Goal: Task Accomplishment & Management: Complete application form

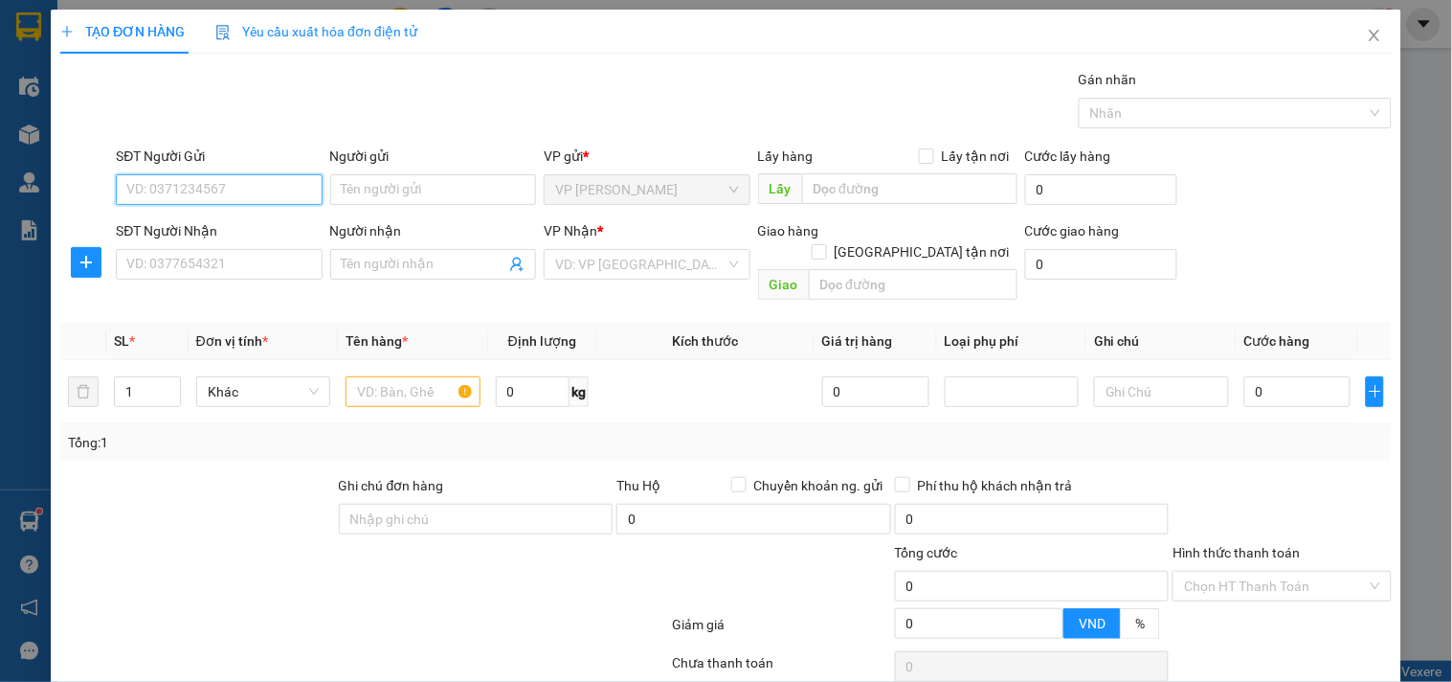
click at [280, 184] on input "SĐT Người Gửi" at bounding box center [219, 189] width 206 height 31
type input "0343465659"
click at [221, 220] on div "0343465659 - chị hạnh" at bounding box center [216, 227] width 181 height 21
type input "chị hạnh"
type input "0343465659"
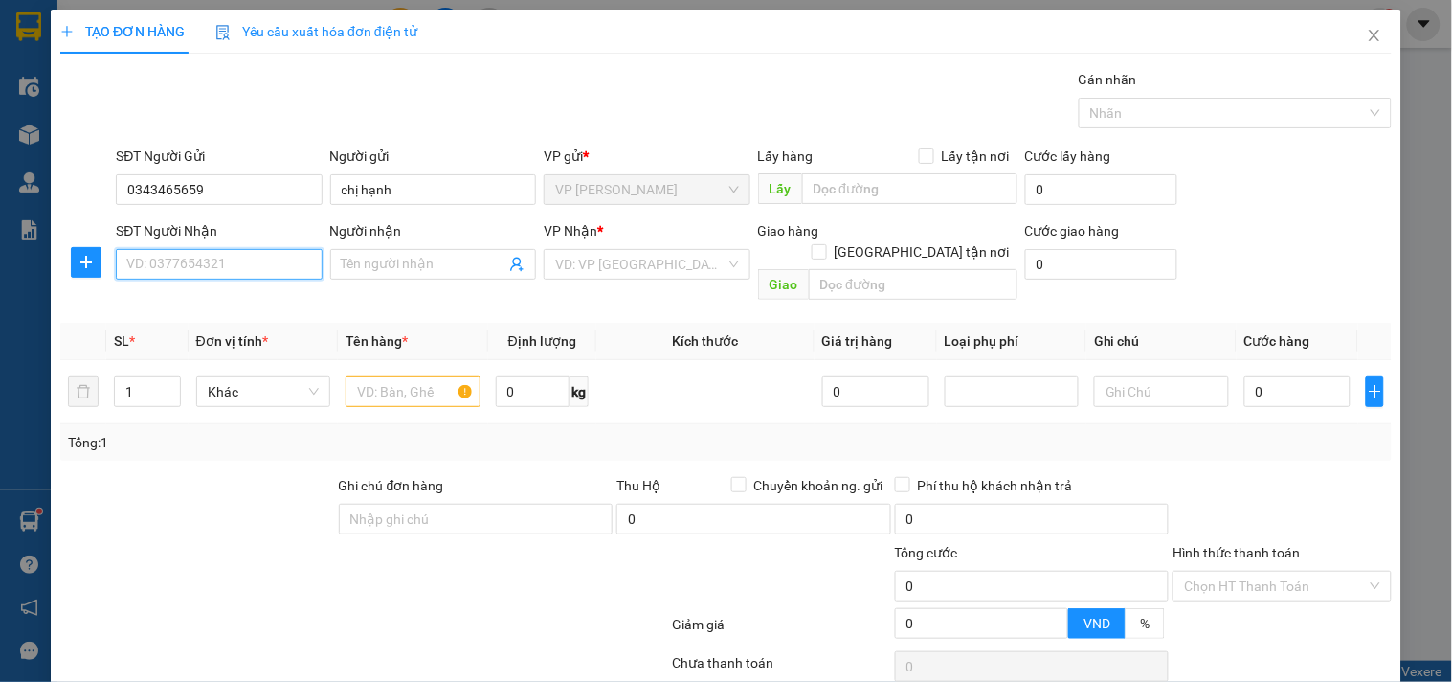
click at [214, 263] on input "SĐT Người Nhận" at bounding box center [219, 264] width 206 height 31
click at [183, 301] on div "0362750191 - anh tâm" at bounding box center [216, 302] width 181 height 21
type input "0362750191"
type input "anh tâm"
checkbox input "true"
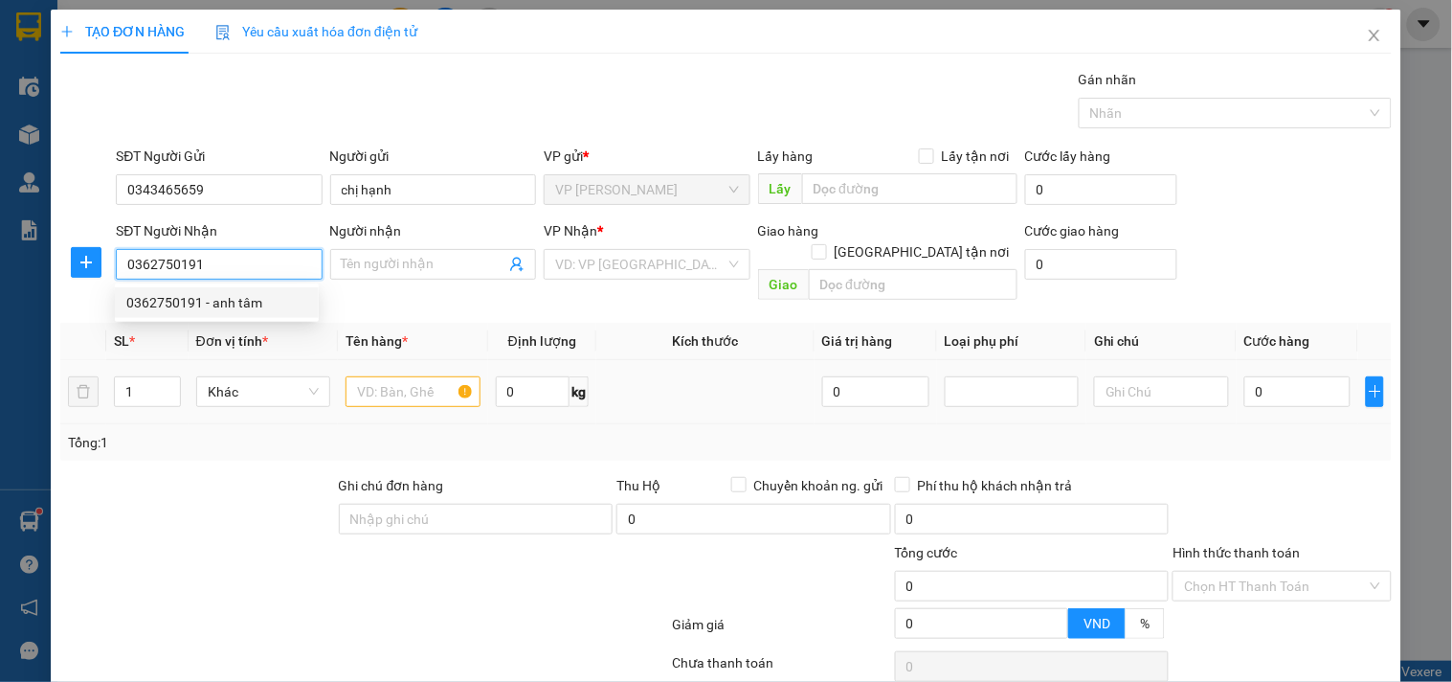
type input "vp"
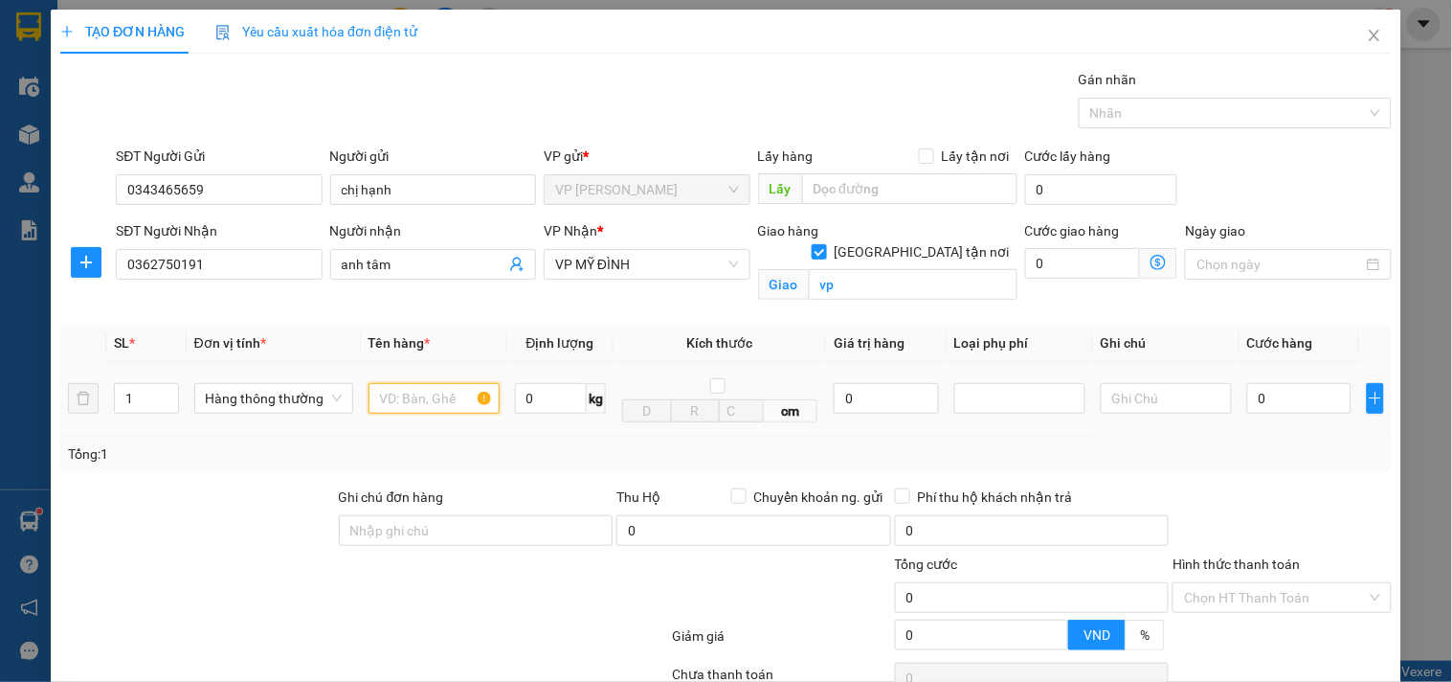
click at [454, 398] on input "text" at bounding box center [434, 398] width 131 height 31
type input "d"
type input "đl"
click at [1247, 394] on input "0" at bounding box center [1299, 398] width 104 height 31
type input "7"
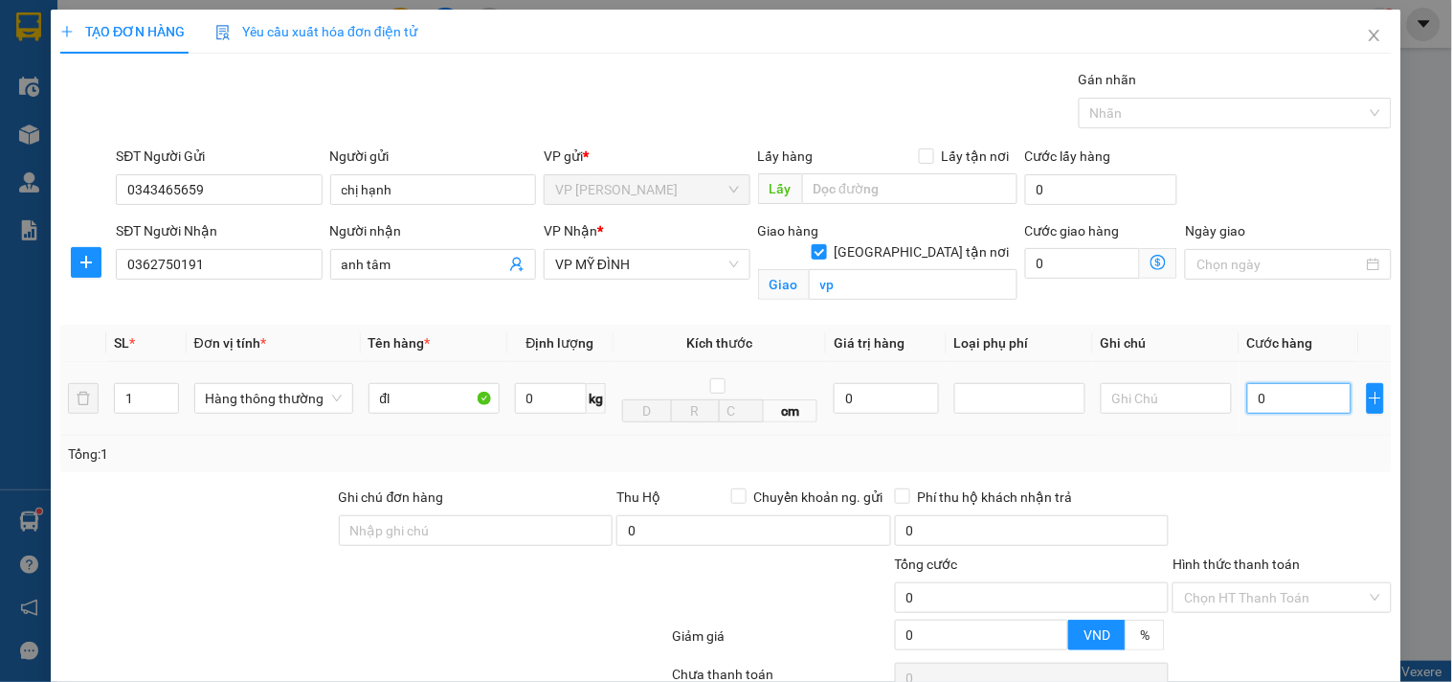
type input "7"
type input "70"
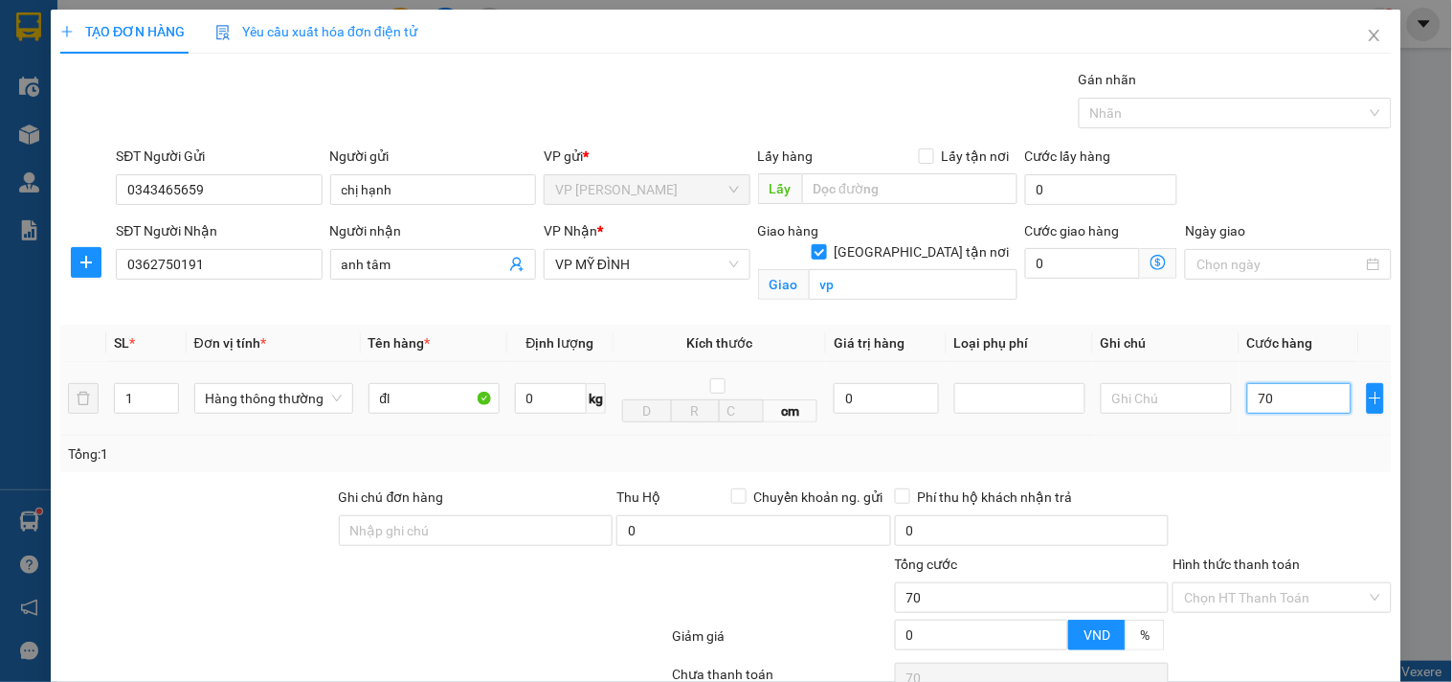
type input "700"
type input "7.000"
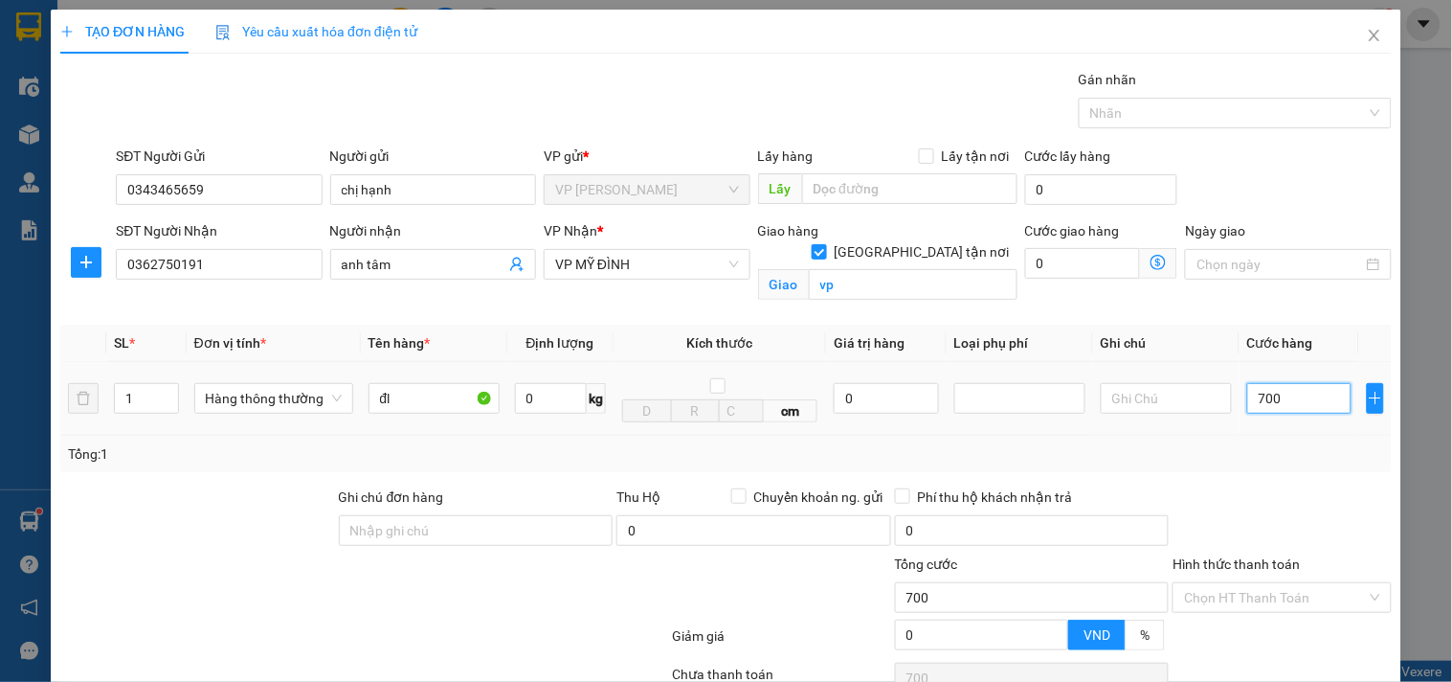
type input "7.000"
type input "70.000"
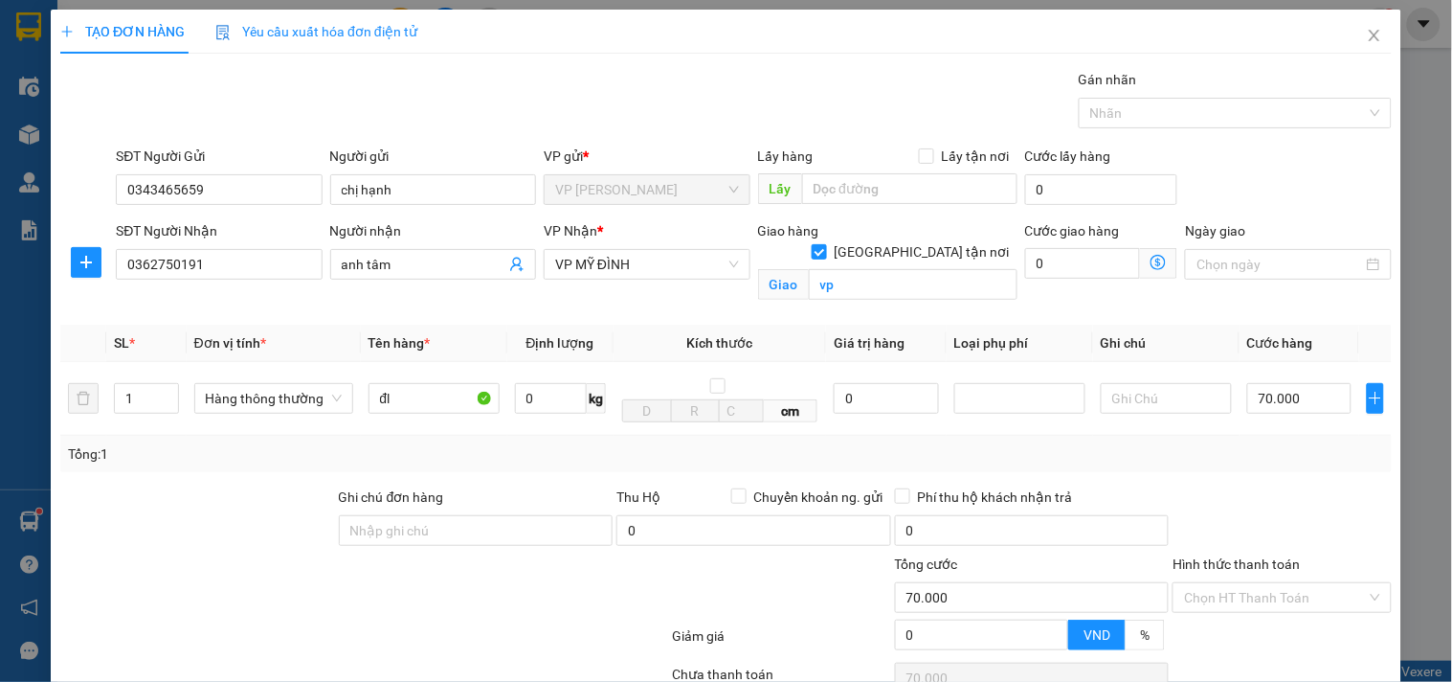
scroll to position [157, 0]
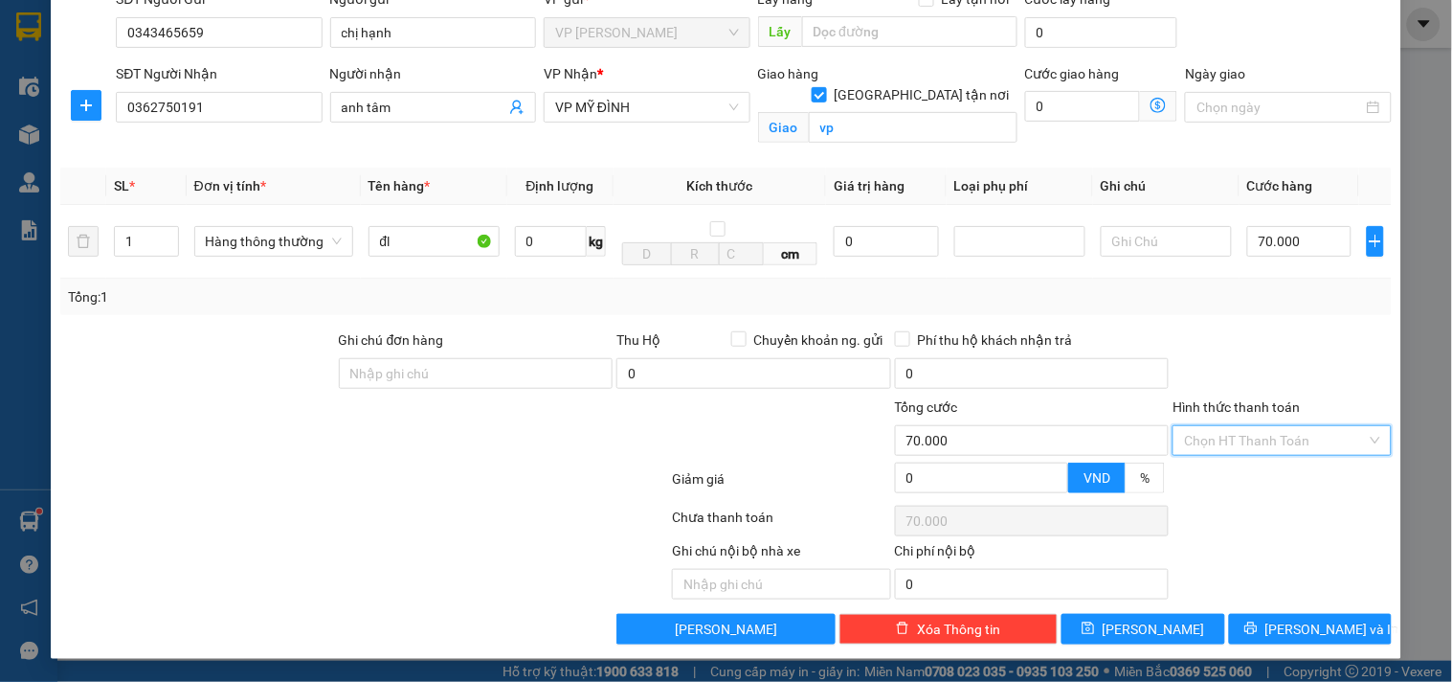
click at [1250, 444] on input "Hình thức thanh toán" at bounding box center [1275, 440] width 182 height 29
click at [1227, 483] on div "Tại văn phòng" at bounding box center [1270, 478] width 193 height 21
type input "0"
click at [1297, 632] on span "[PERSON_NAME] và In" at bounding box center [1333, 628] width 134 height 21
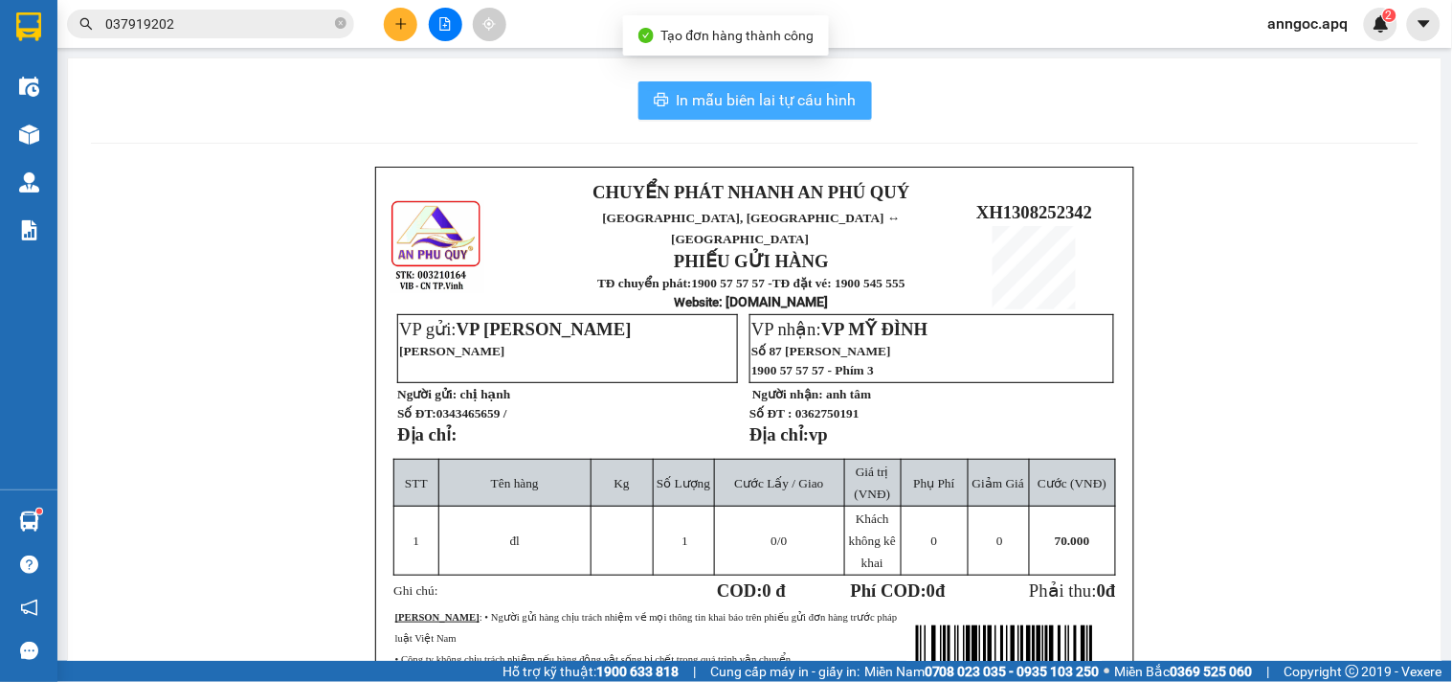
click at [770, 102] on span "In mẫu biên lai tự cấu hình" at bounding box center [767, 100] width 180 height 24
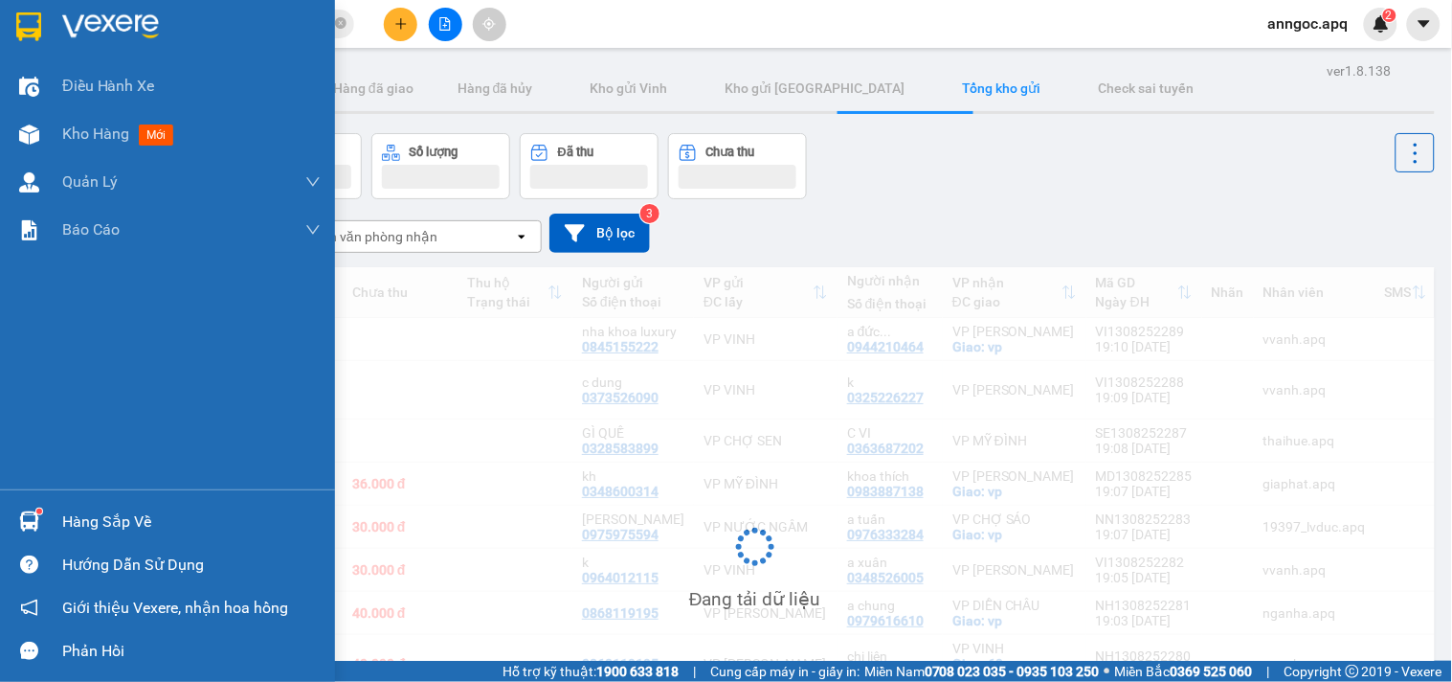
click at [118, 515] on div "Hàng sắp về" at bounding box center [191, 521] width 258 height 29
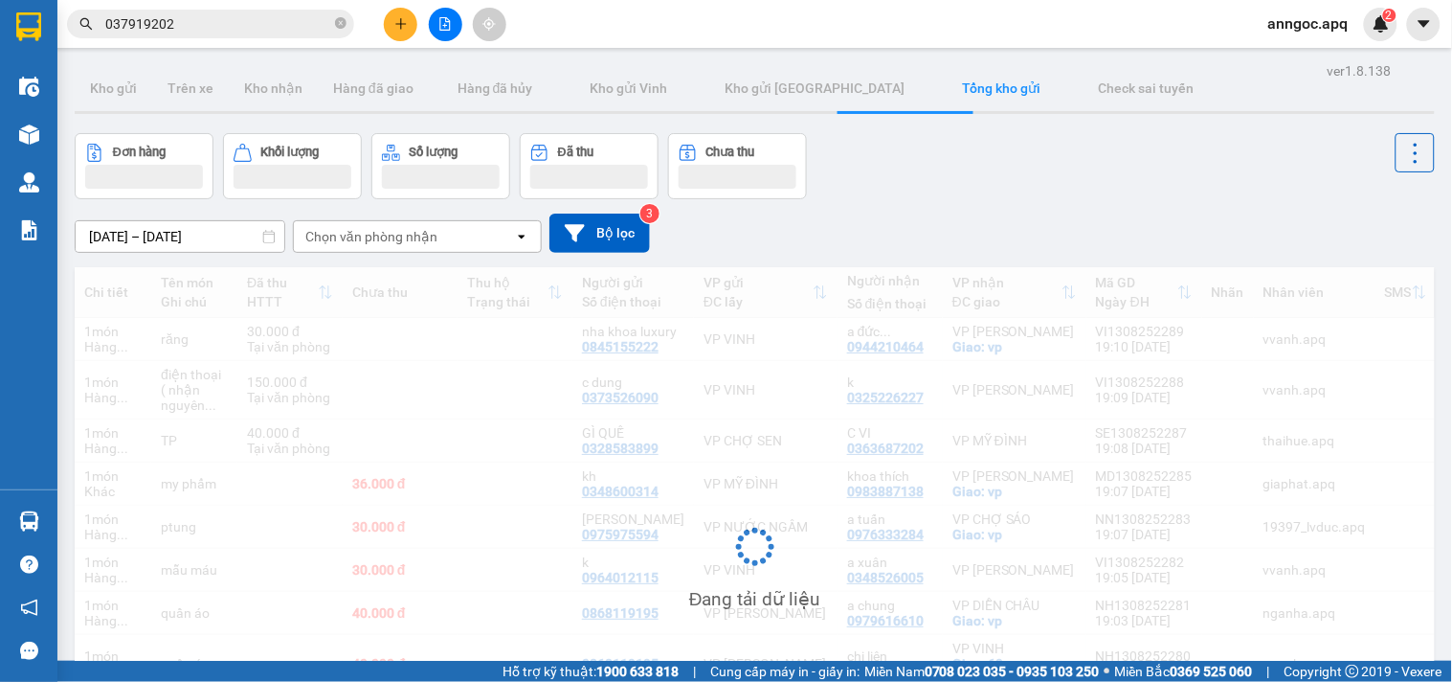
click at [1207, 196] on section "Kết quả tìm kiếm ( 94 ) Bộ lọc Mã ĐH Trạng thái Món hàng Thu hộ Tổng cước Chưa …" at bounding box center [726, 341] width 1452 height 682
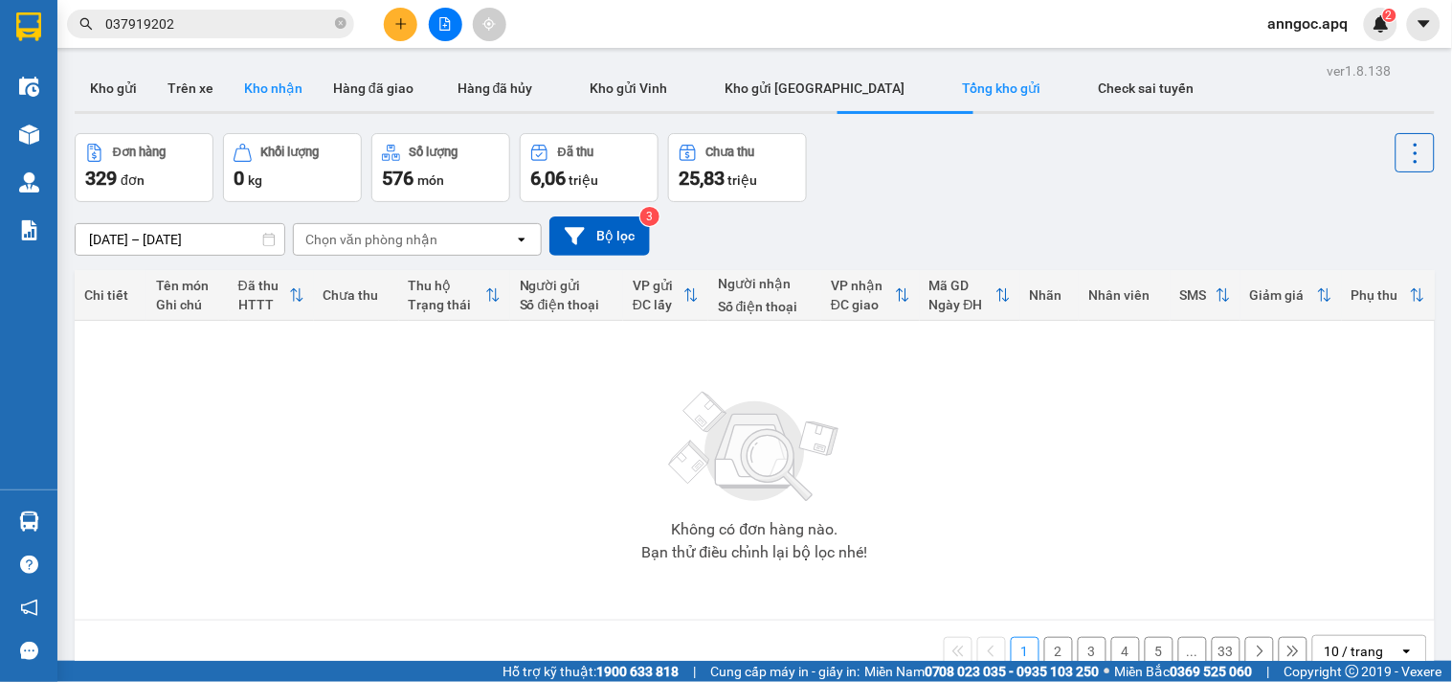
click at [262, 92] on button "Kho nhận" at bounding box center [273, 88] width 89 height 46
type input "[DATE] – [DATE]"
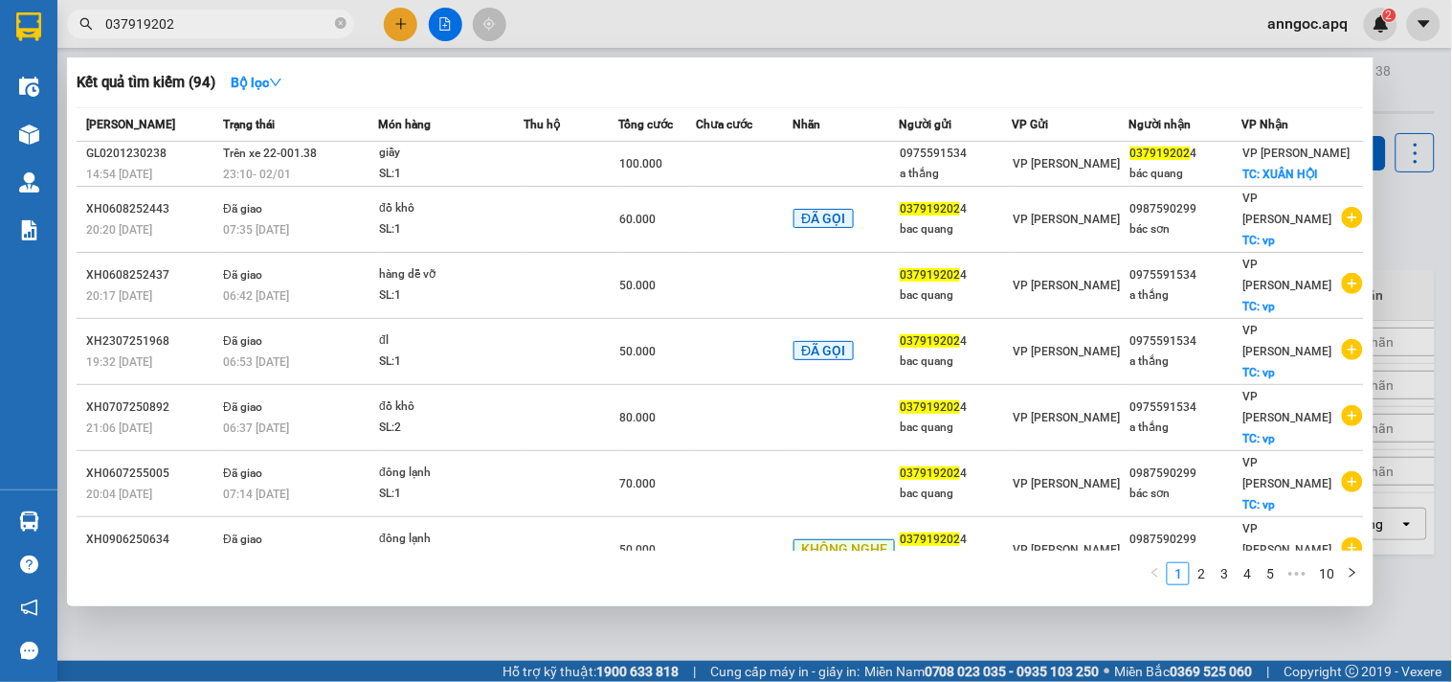
click at [195, 23] on input "037919202" at bounding box center [218, 23] width 226 height 21
type input "0"
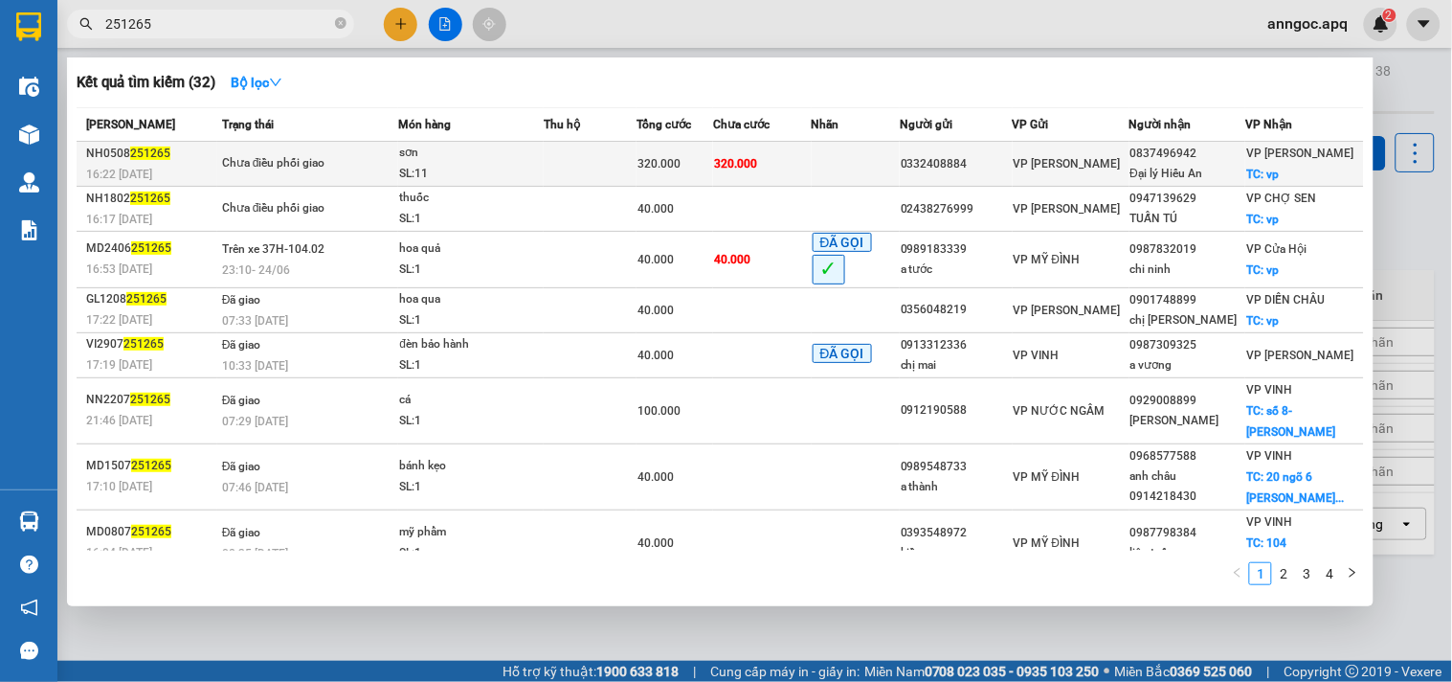
type input "251265"
click at [304, 153] on div "Chưa điều phối giao" at bounding box center [294, 163] width 144 height 21
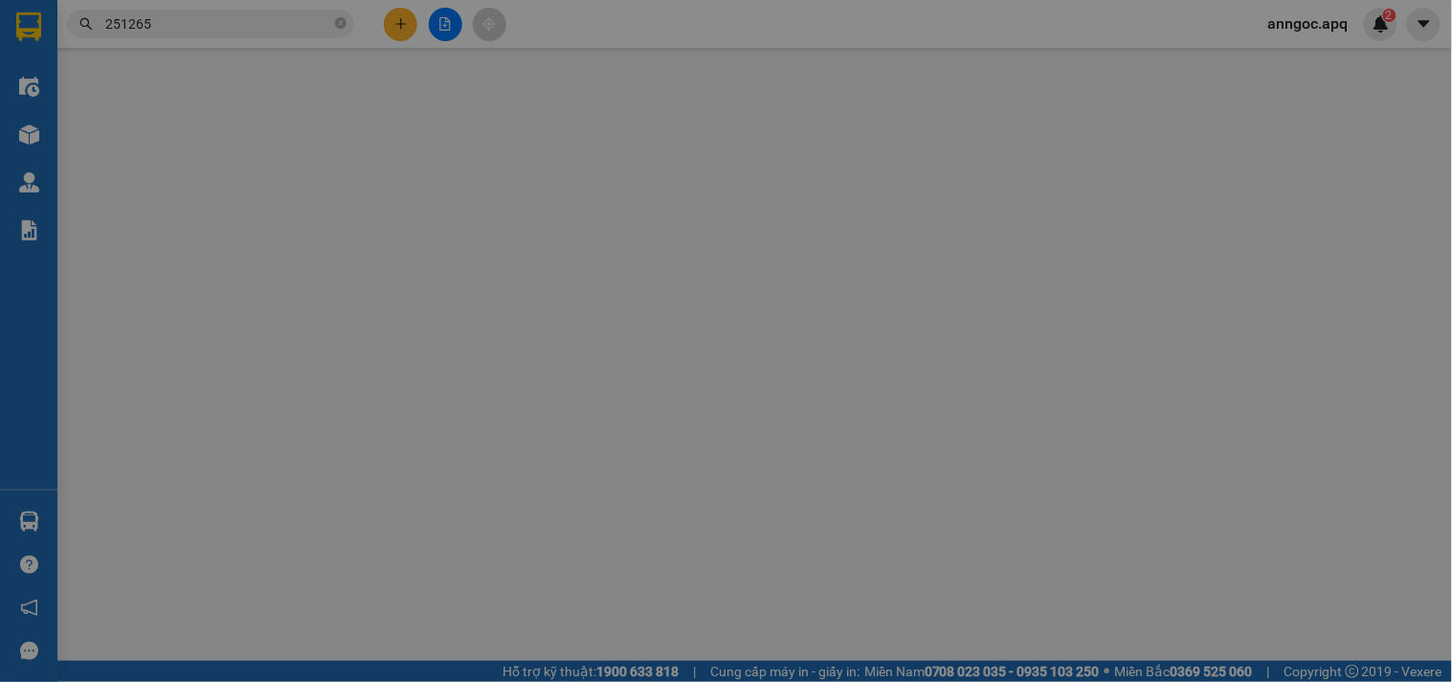
type input "0332408884"
type input "0837496942"
type input "Đại lý Hiếu An"
checkbox input "true"
type input "vp"
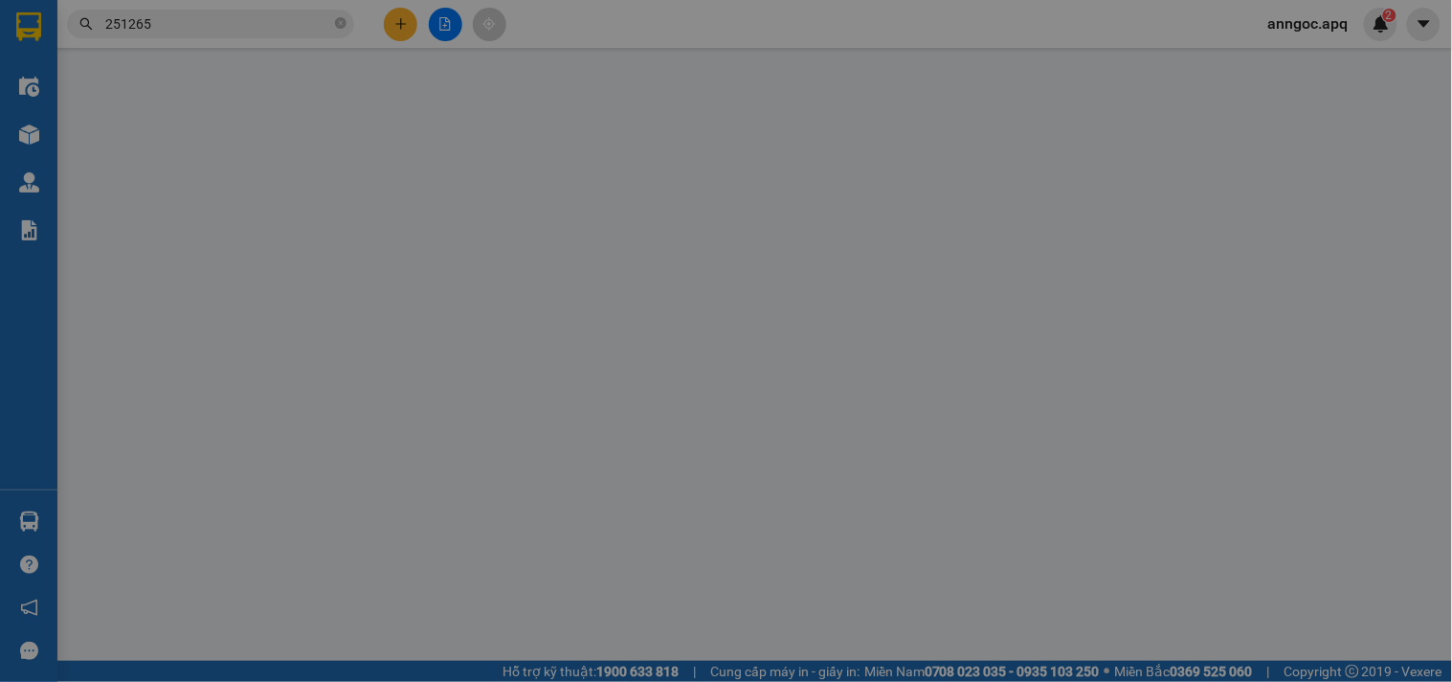
type input "320.000"
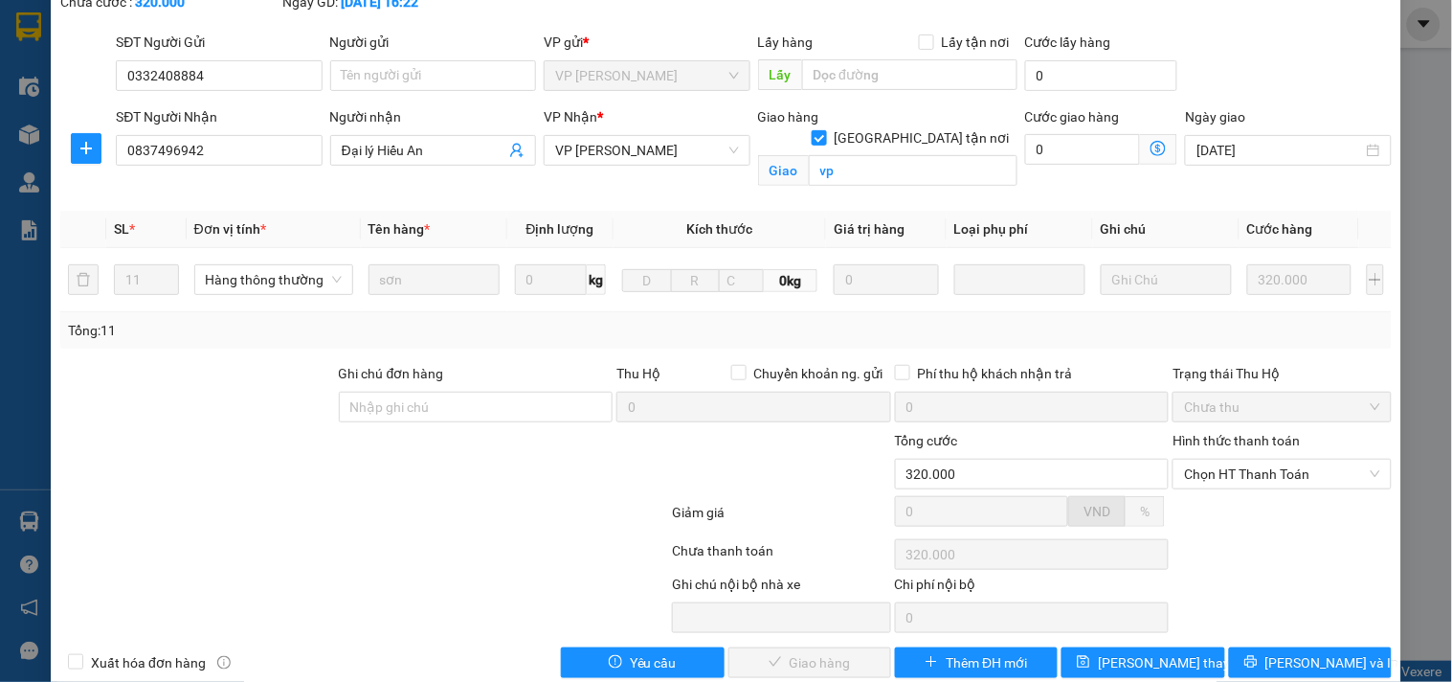
scroll to position [150, 0]
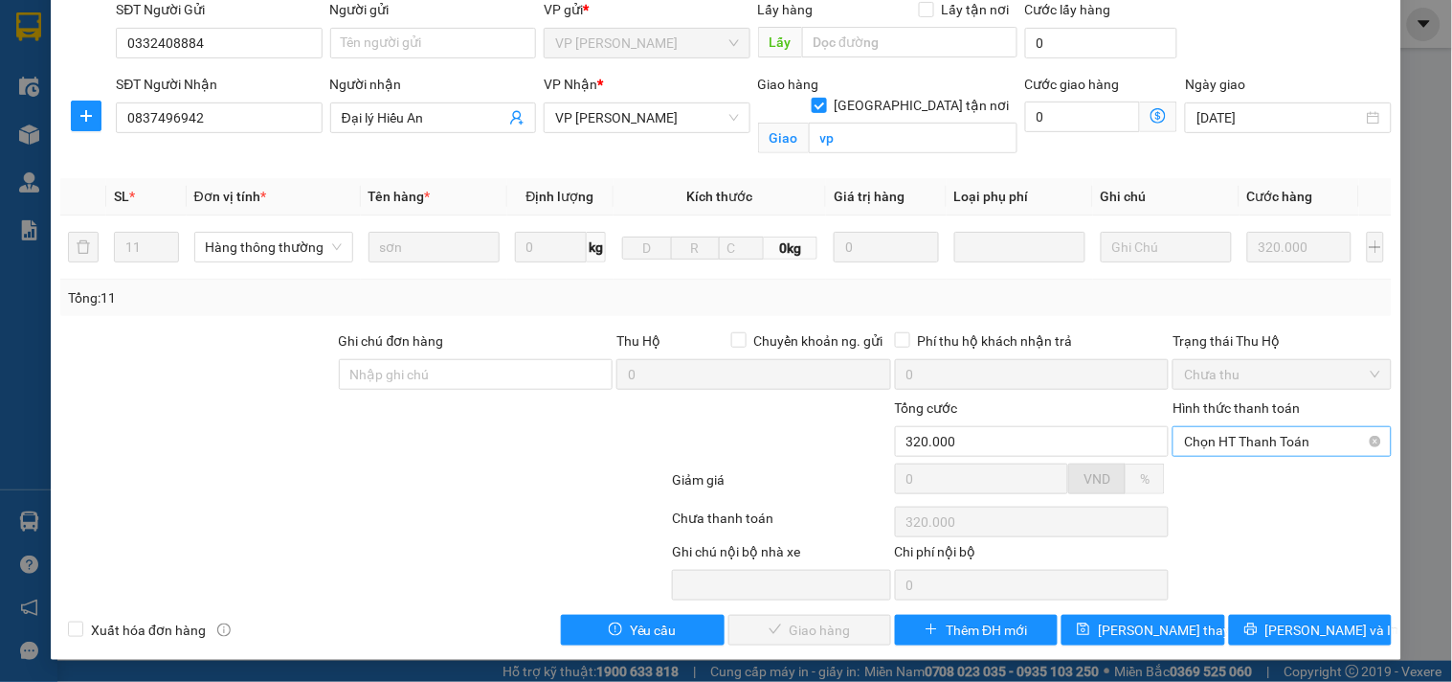
click at [1275, 442] on span "Chọn HT Thanh Toán" at bounding box center [1281, 441] width 195 height 29
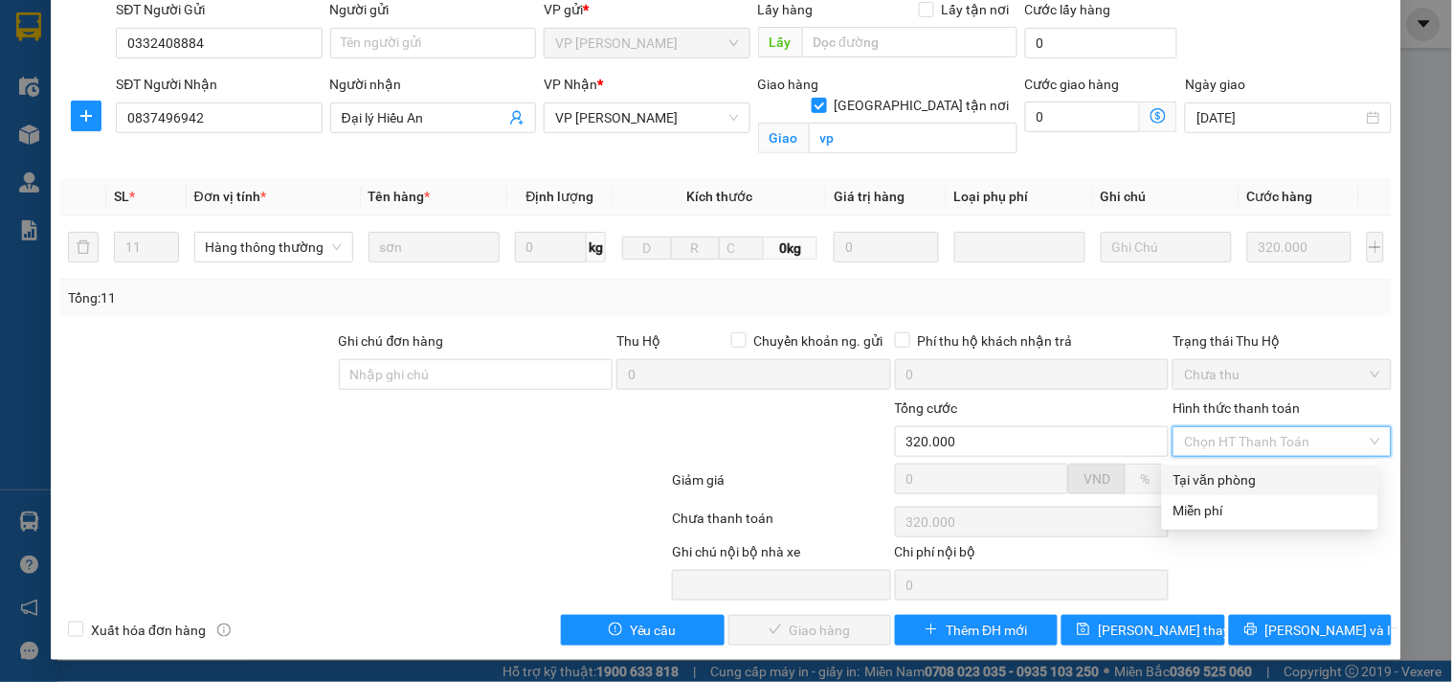
click at [1235, 475] on div "Tại văn phòng" at bounding box center [1270, 479] width 193 height 21
type input "0"
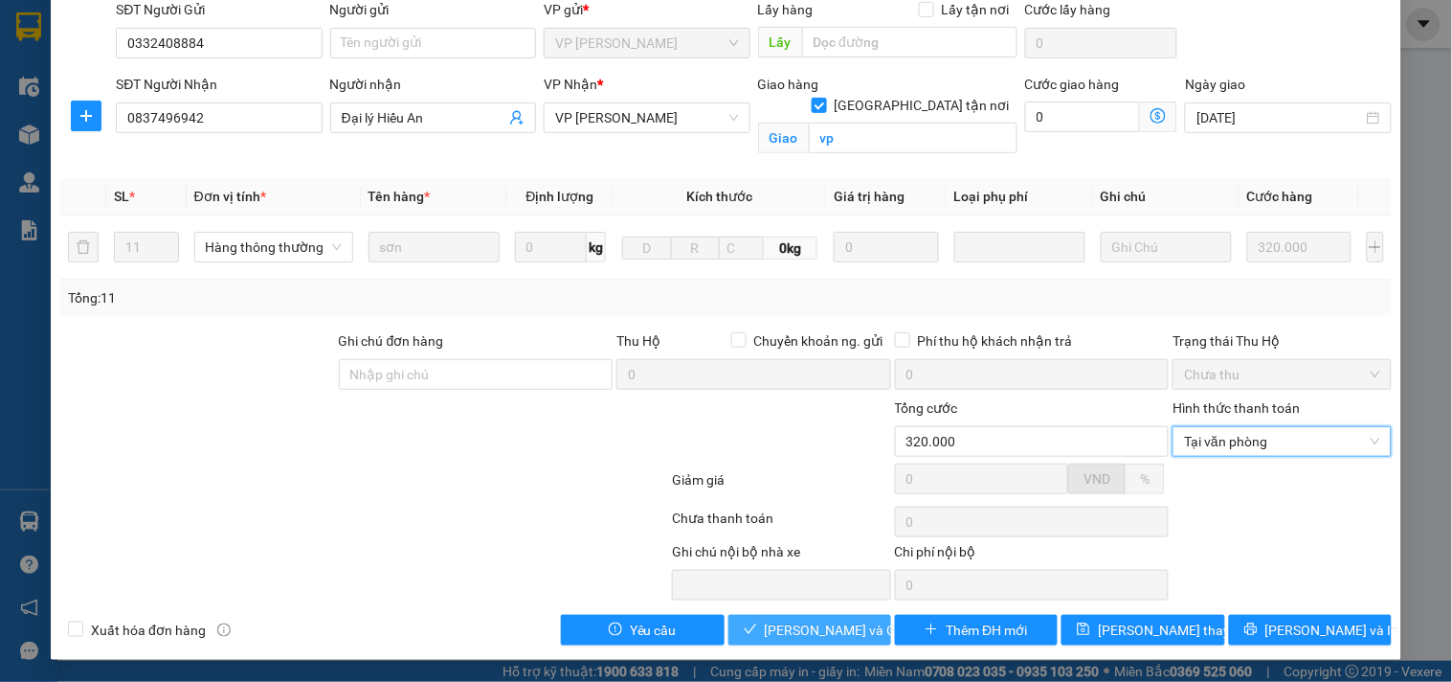
click at [812, 634] on span "[PERSON_NAME] và Giao hàng" at bounding box center [857, 629] width 184 height 21
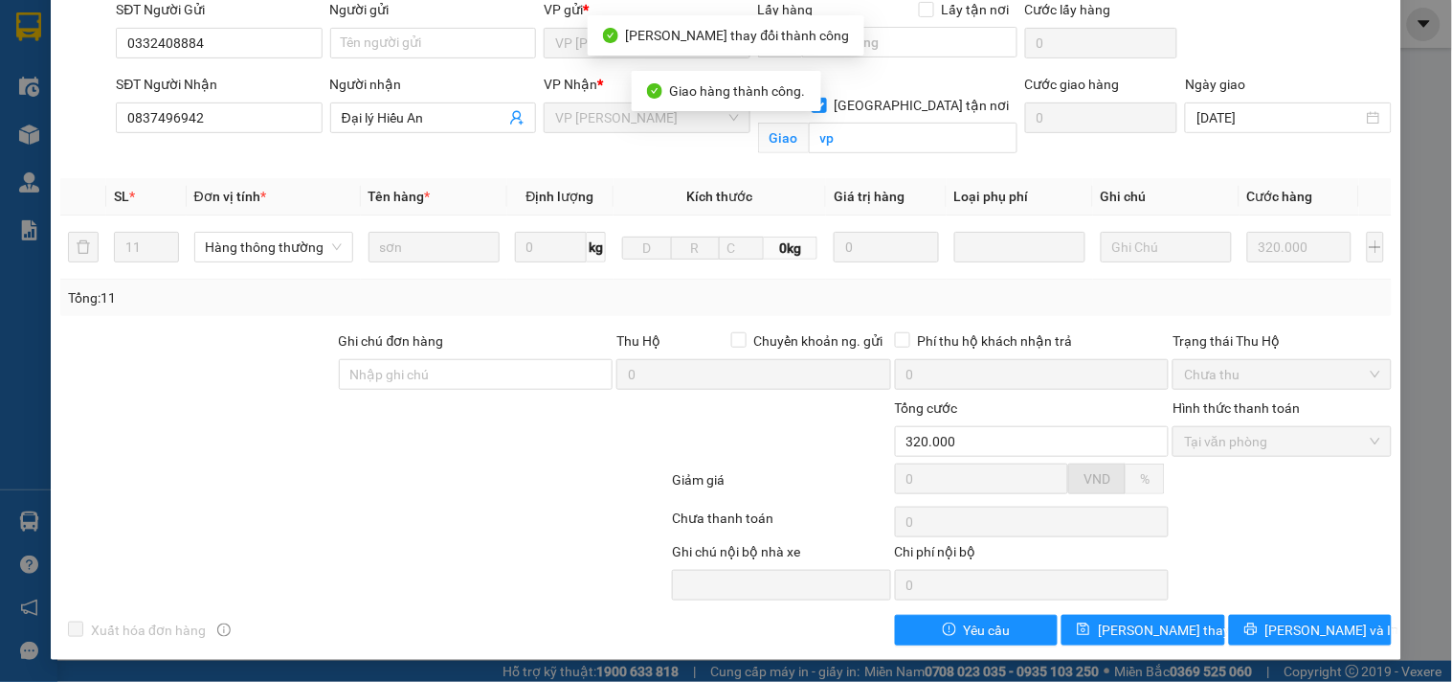
scroll to position [0, 0]
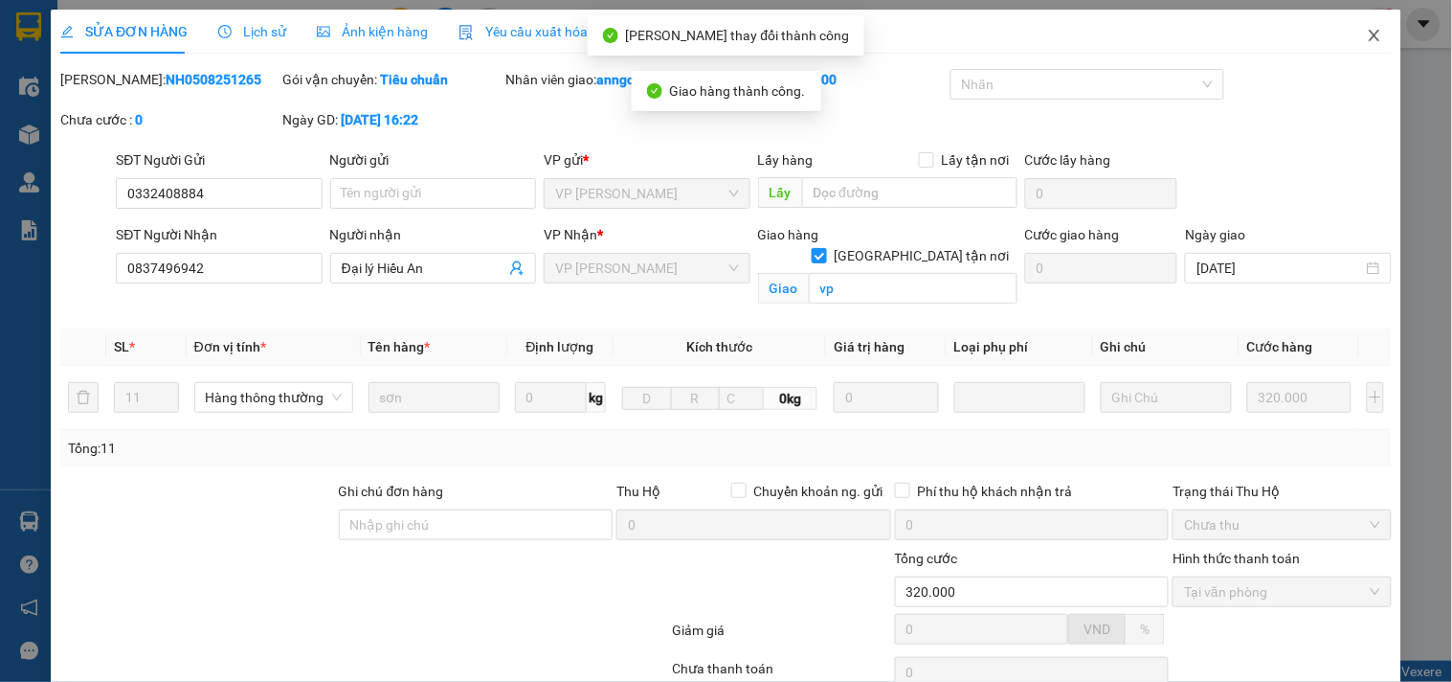
click at [1367, 33] on icon "close" at bounding box center [1374, 35] width 15 height 15
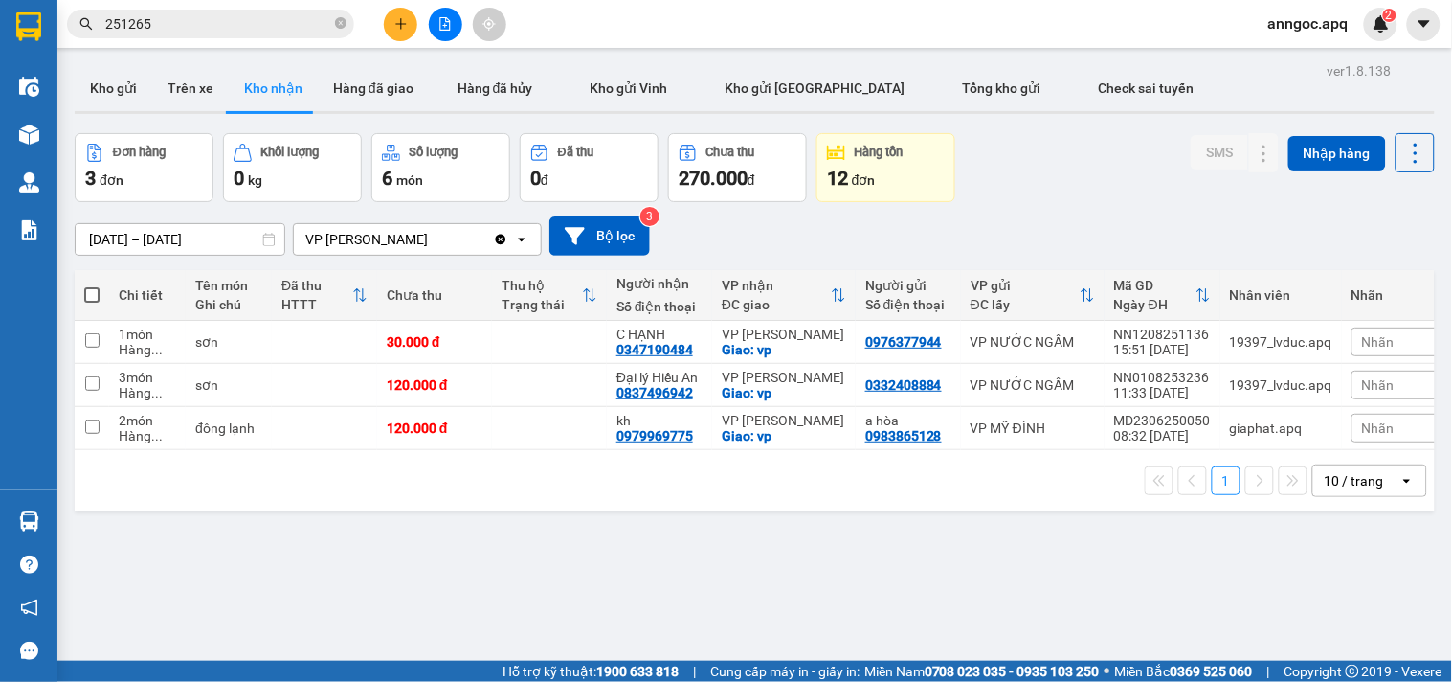
click at [213, 26] on input "251265" at bounding box center [218, 23] width 226 height 21
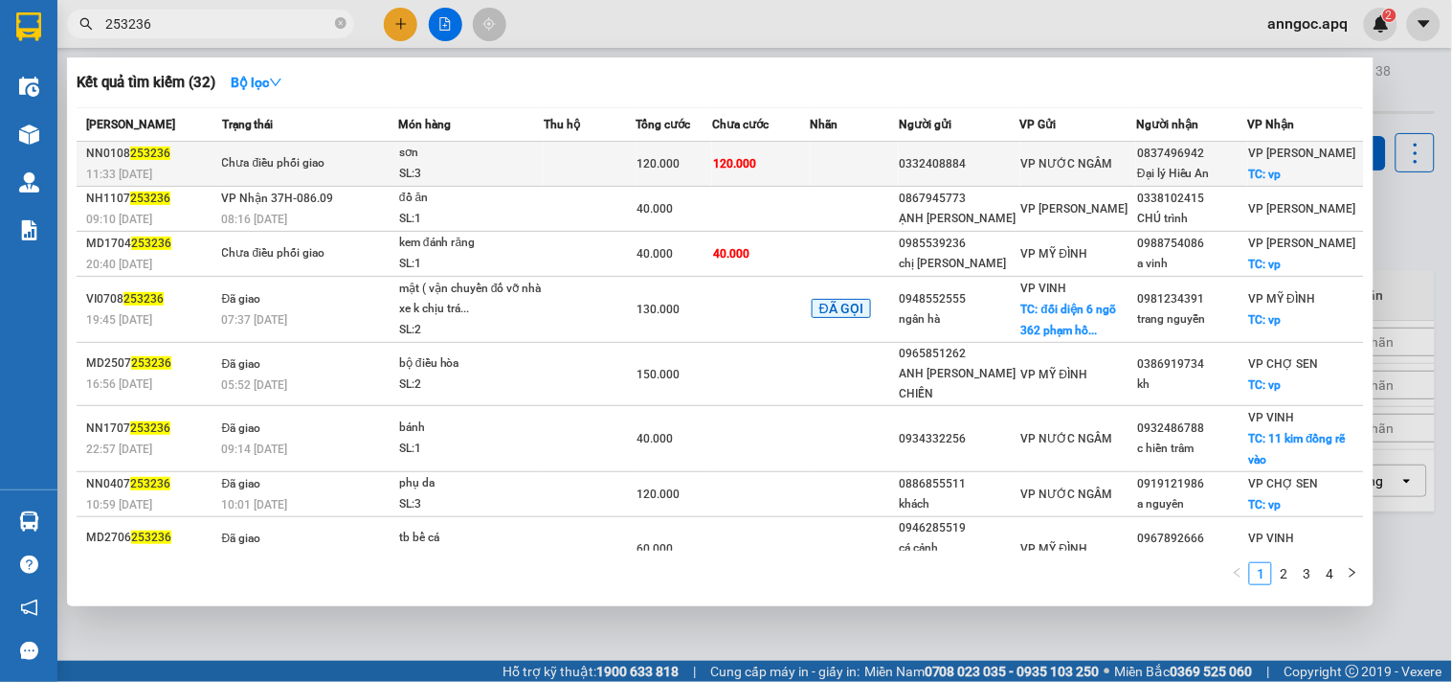
type input "253236"
click at [312, 163] on div "Chưa điều phối giao" at bounding box center [294, 163] width 144 height 21
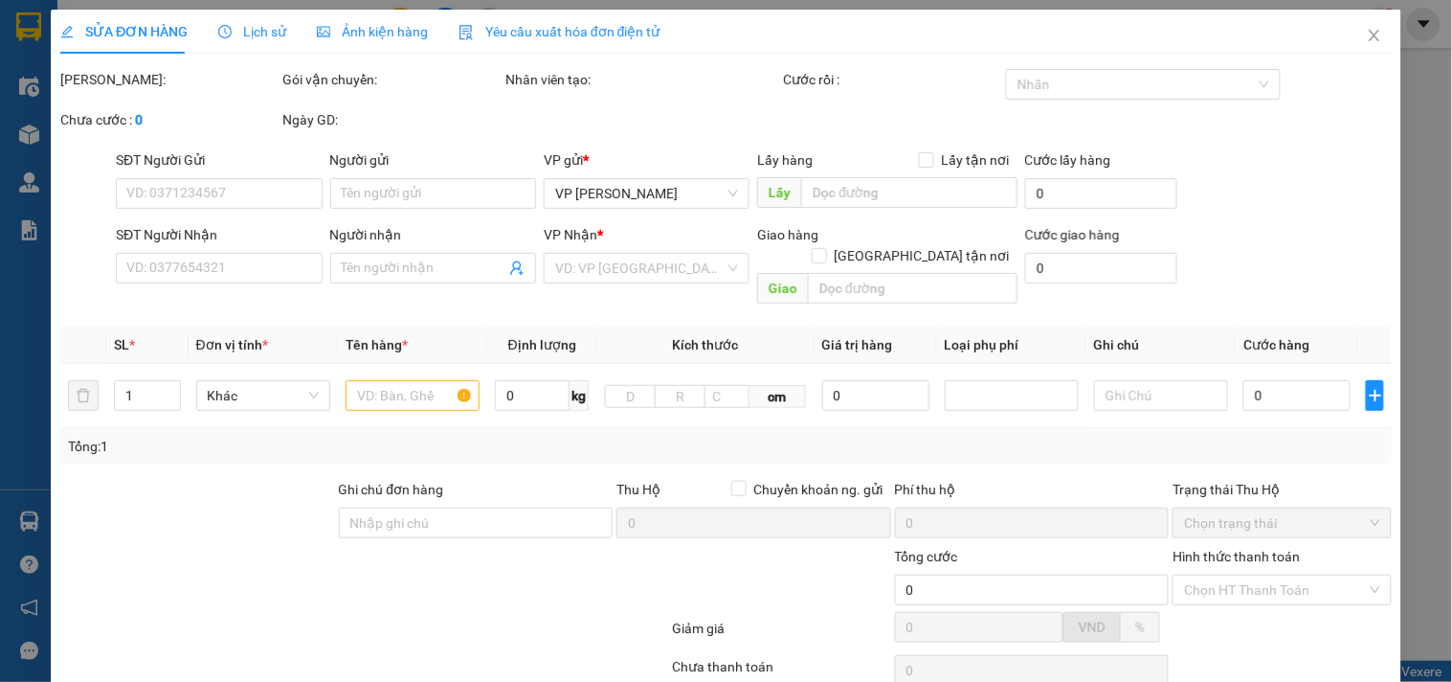
type input "0332408884"
type input "0837496942"
type input "Đại lý Hiếu An"
checkbox input "true"
type input "vp"
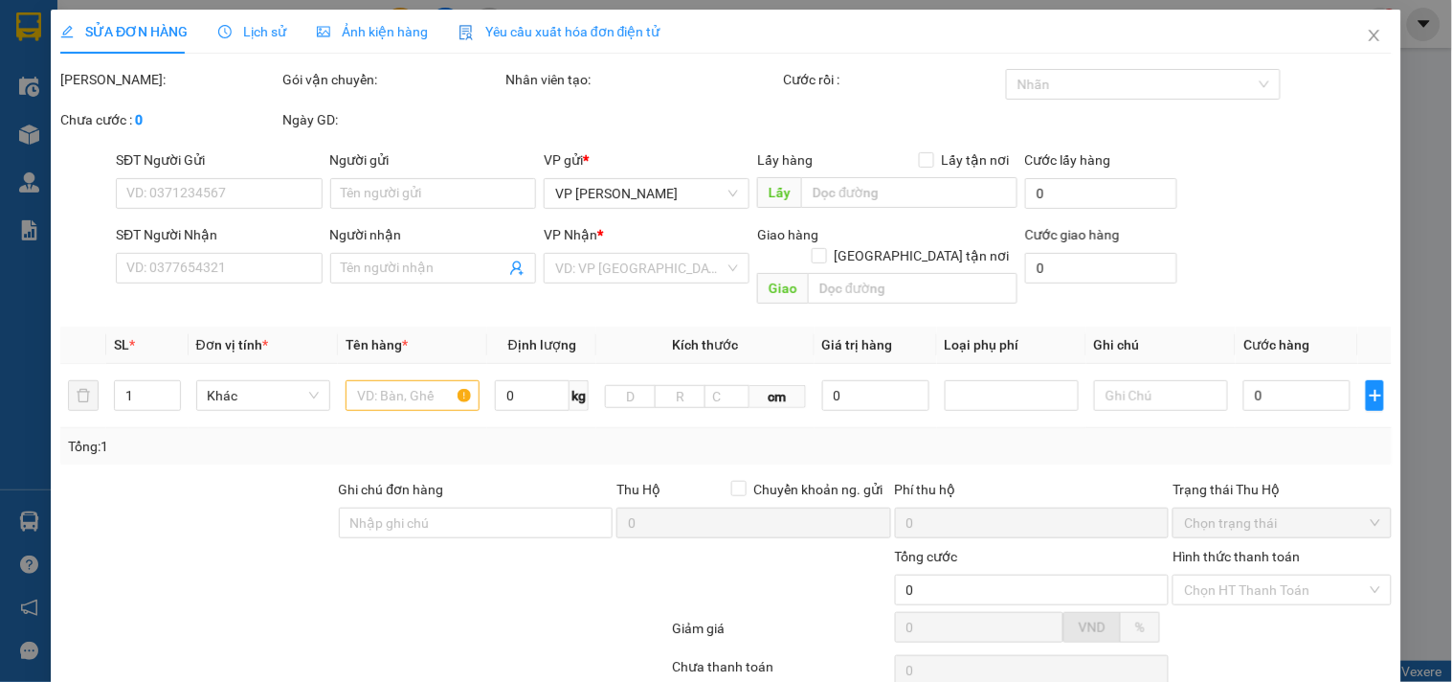
type input "120.000"
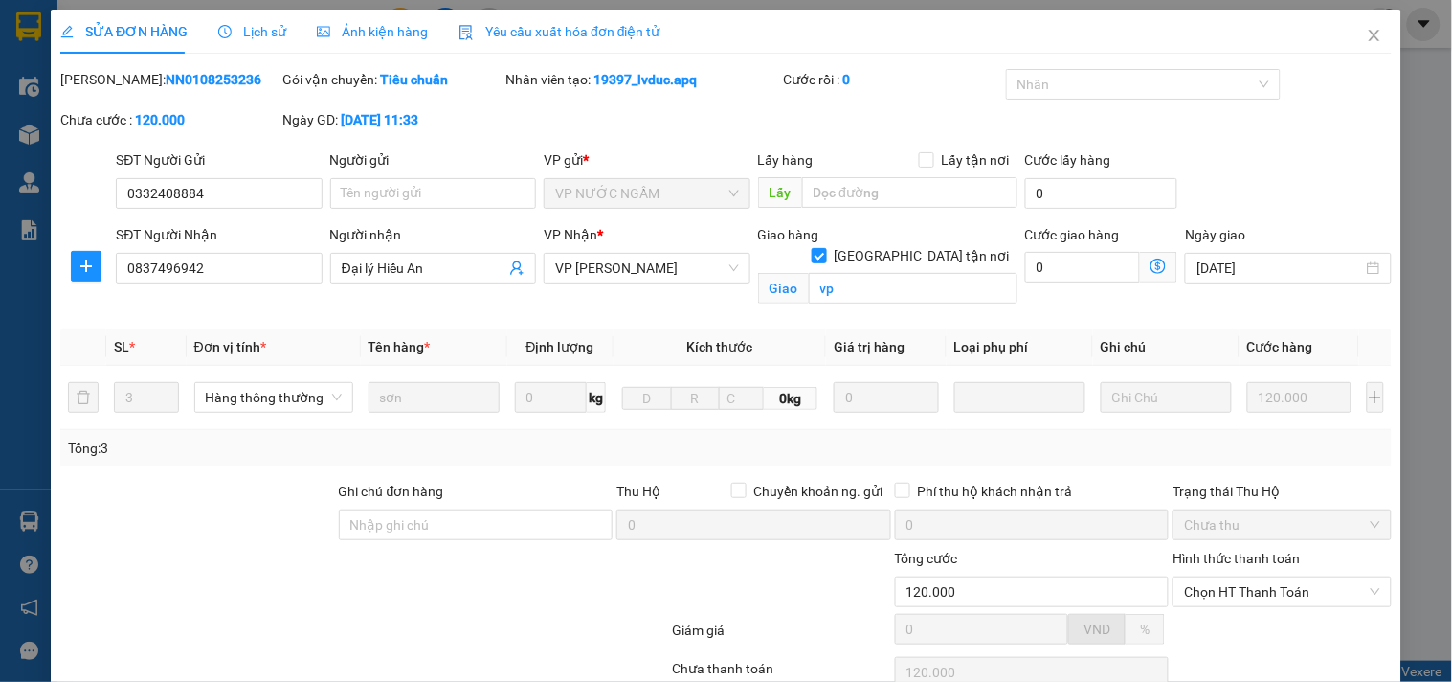
scroll to position [150, 0]
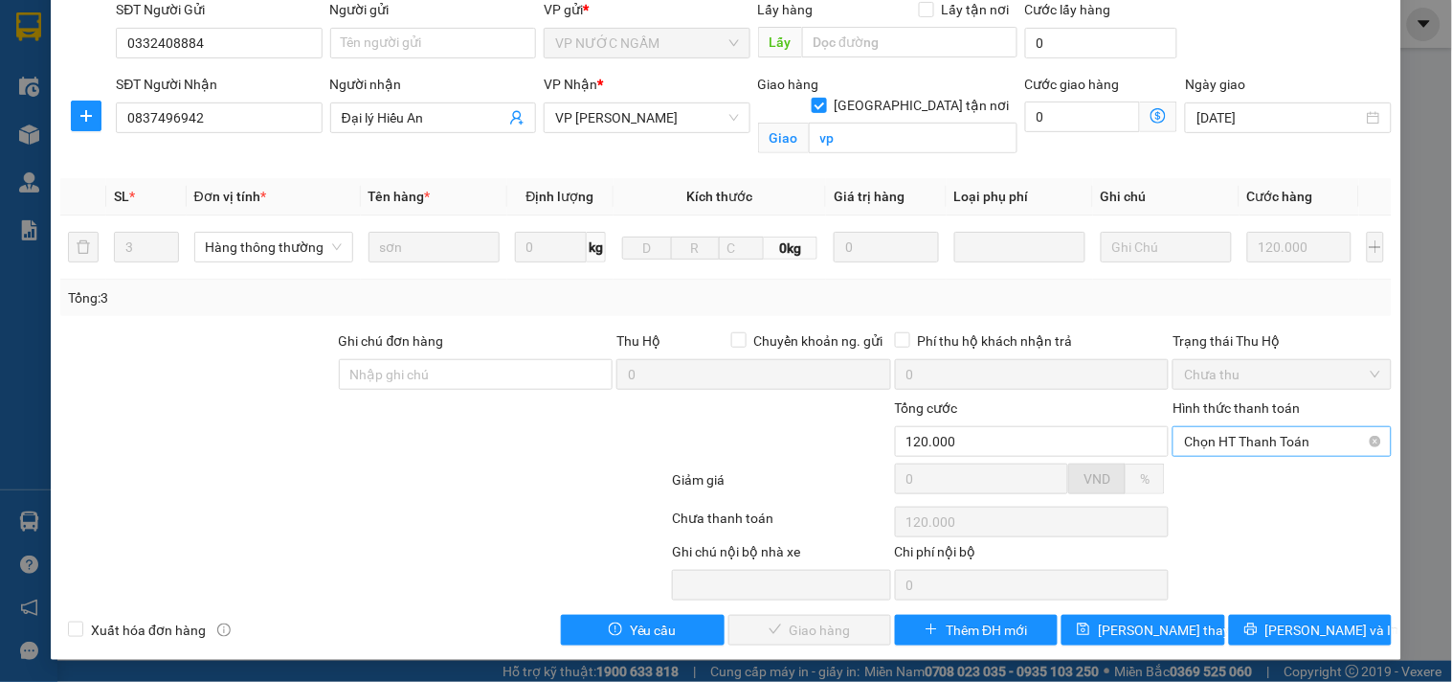
click at [1271, 444] on span "Chọn HT Thanh Toán" at bounding box center [1281, 441] width 195 height 29
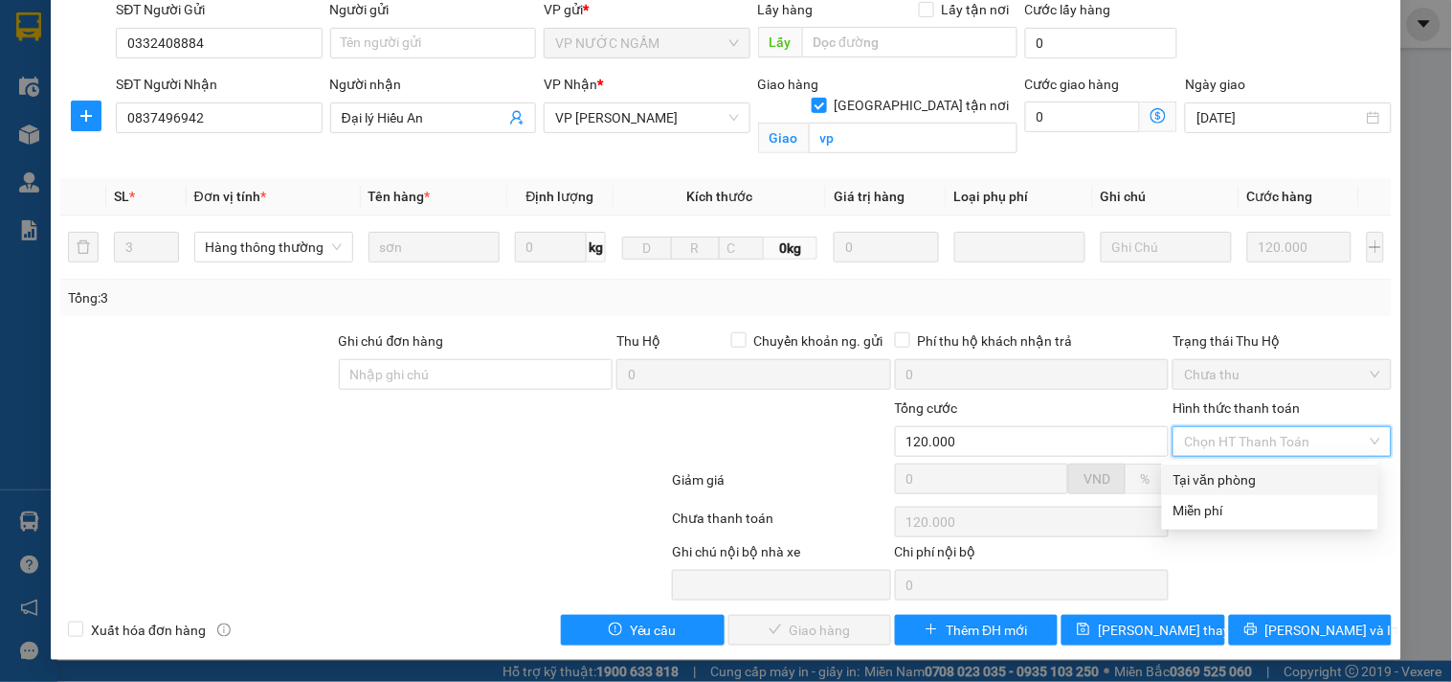
click at [1231, 479] on div "Tại văn phòng" at bounding box center [1270, 479] width 193 height 21
type input "0"
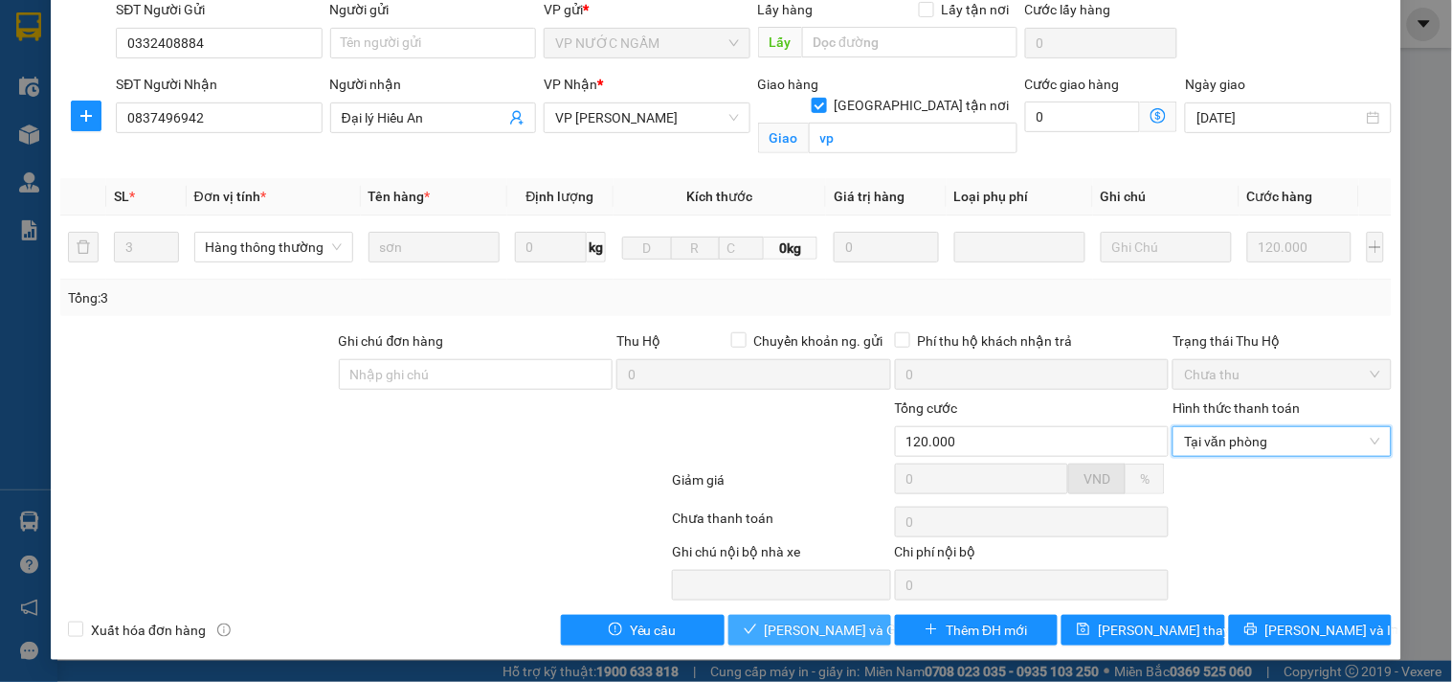
click at [838, 626] on span "[PERSON_NAME] và Giao hàng" at bounding box center [857, 629] width 184 height 21
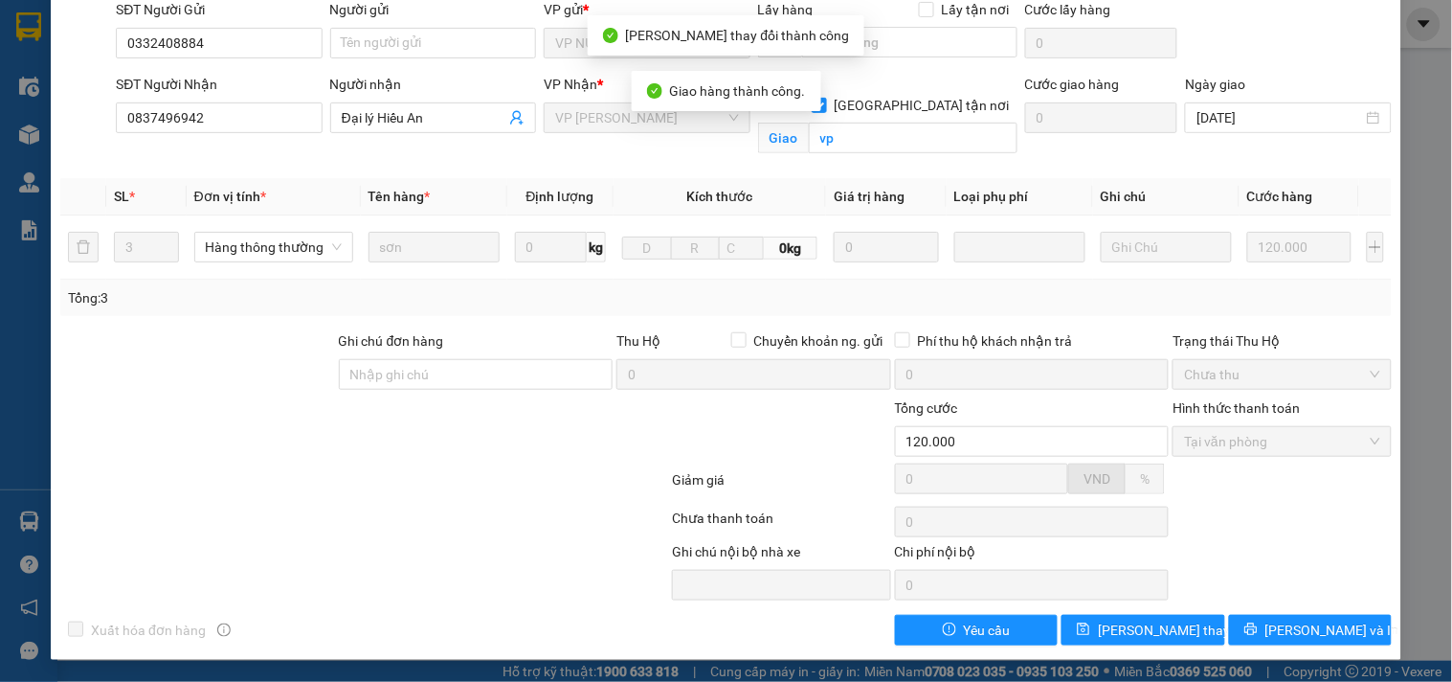
scroll to position [0, 0]
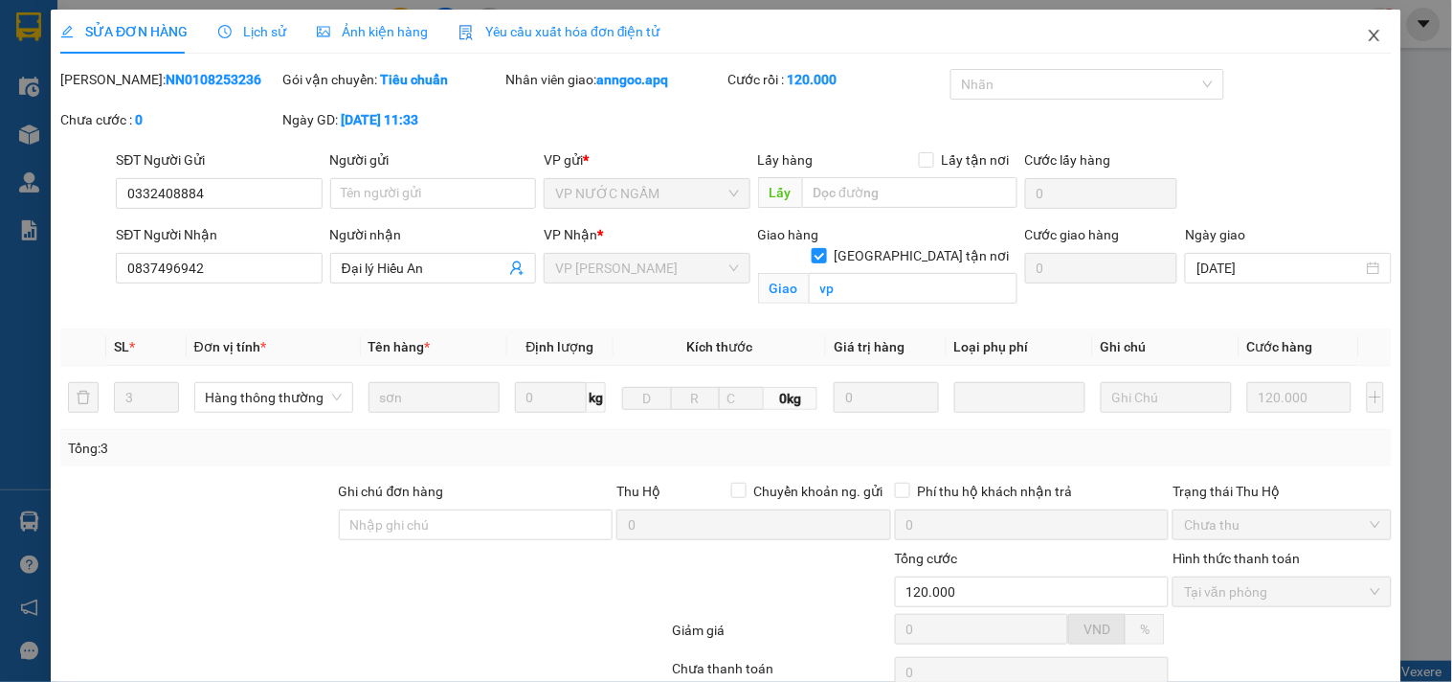
click at [1367, 32] on icon "close" at bounding box center [1374, 35] width 15 height 15
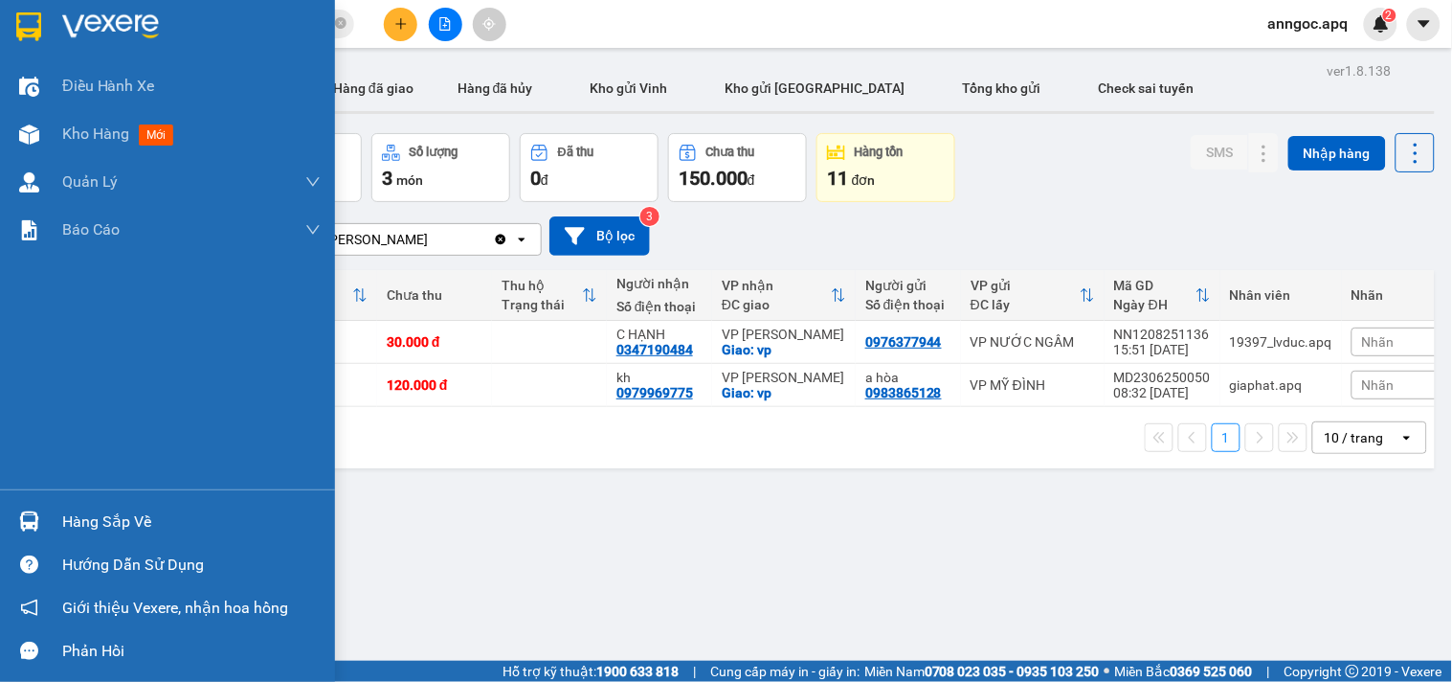
click at [144, 519] on div "Hàng sắp về" at bounding box center [191, 521] width 258 height 29
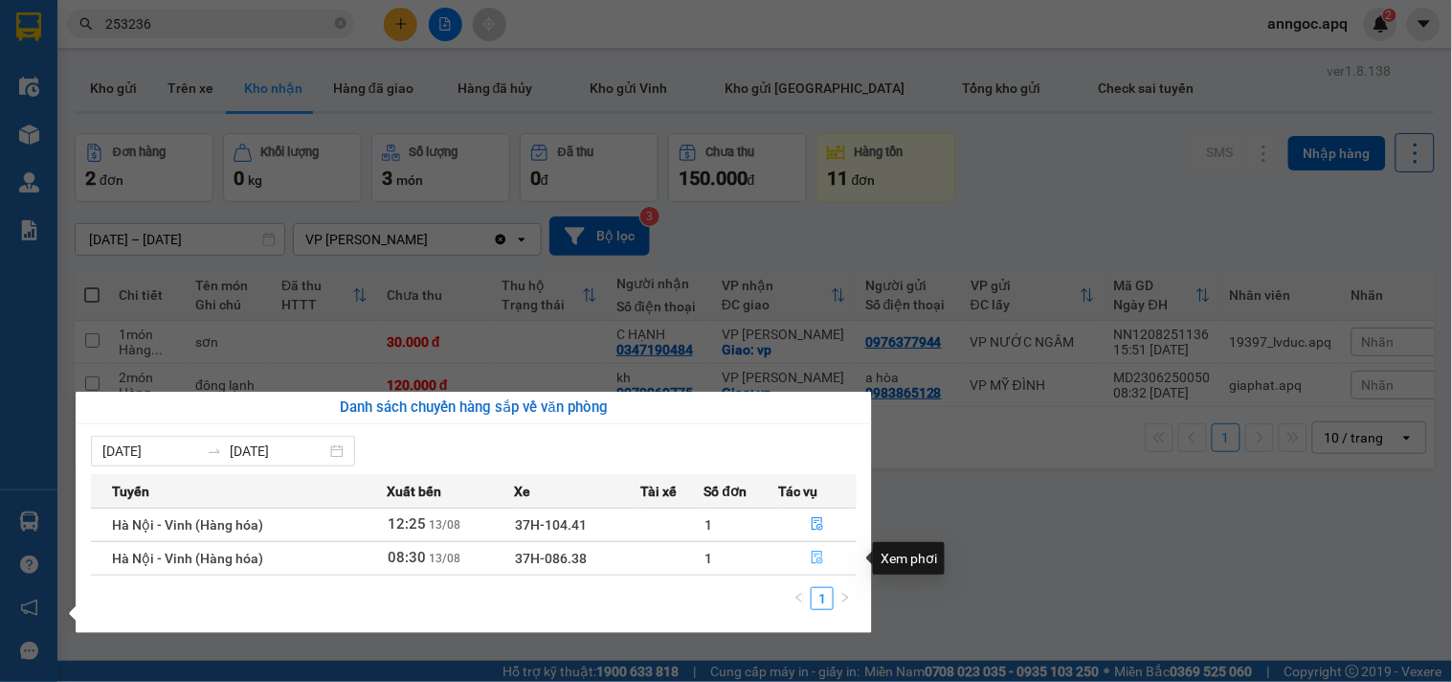
click at [804, 560] on button "button" at bounding box center [817, 558] width 77 height 31
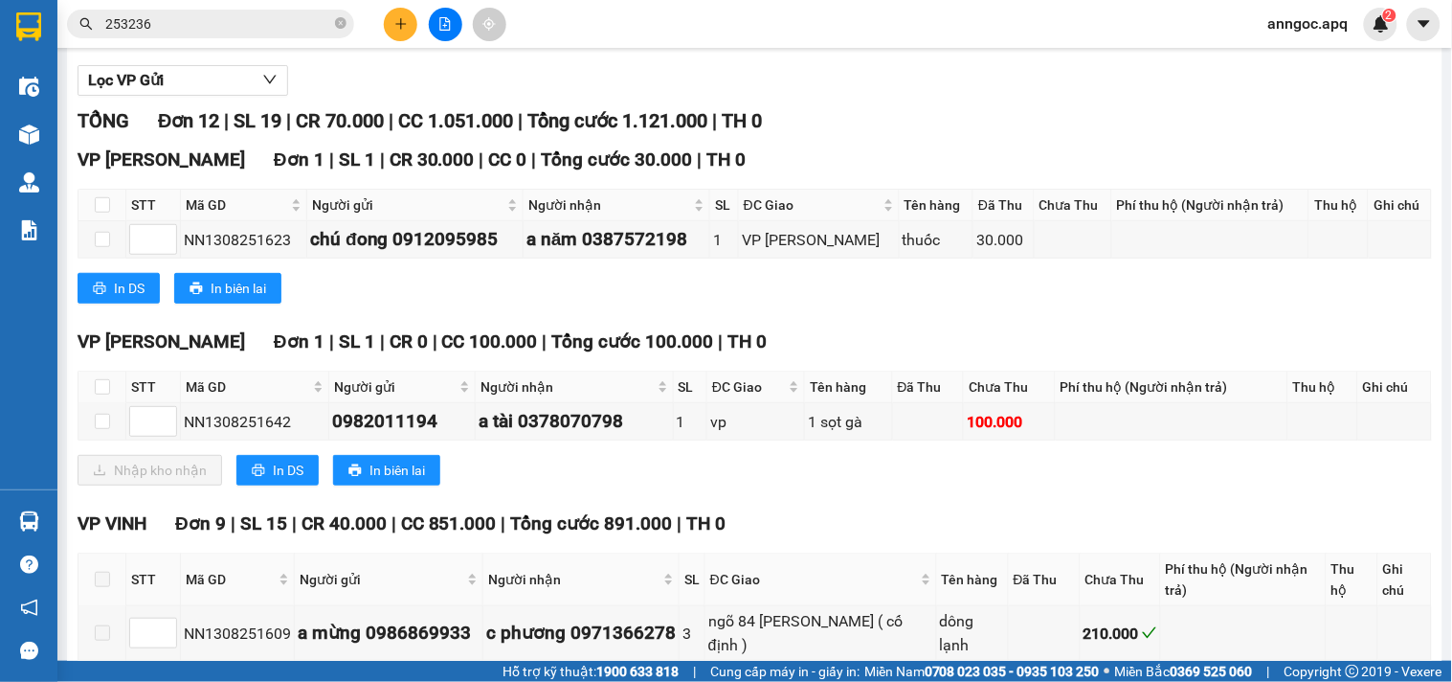
scroll to position [214, 0]
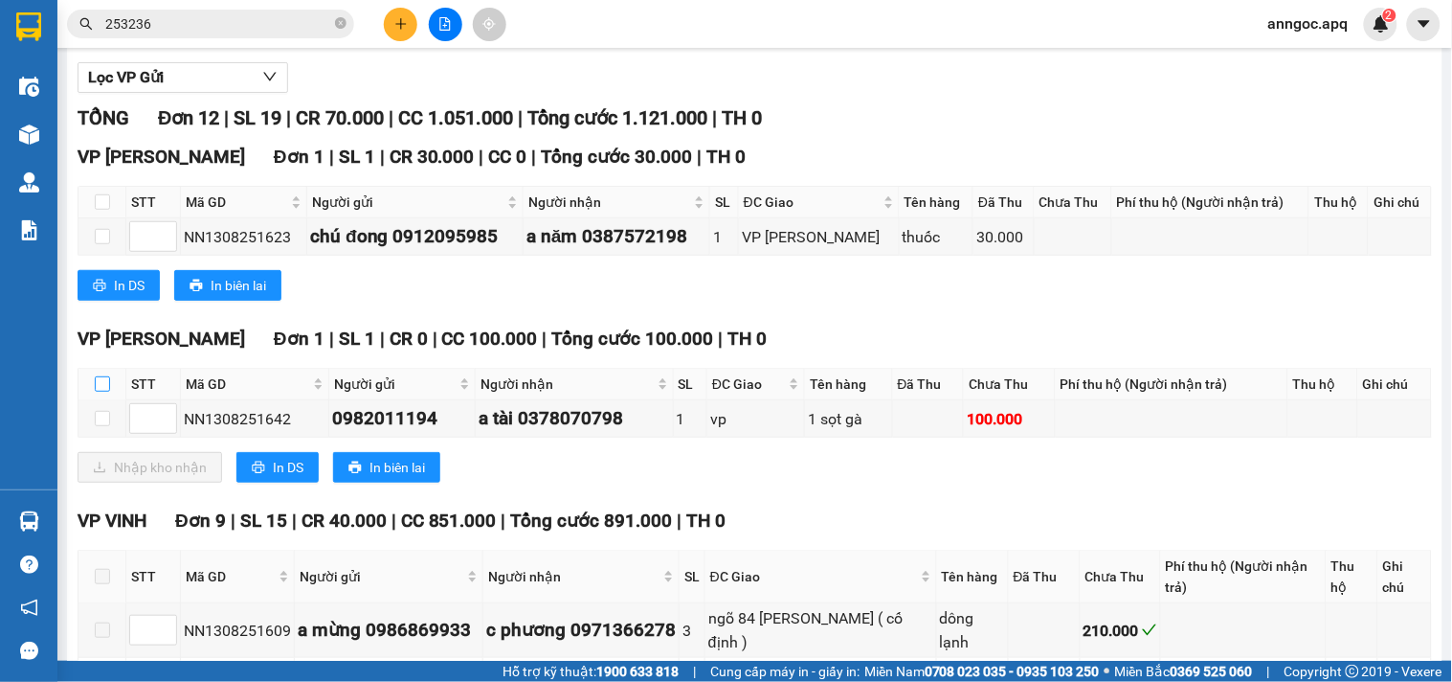
click at [99, 392] on input "checkbox" at bounding box center [102, 383] width 15 height 15
checkbox input "true"
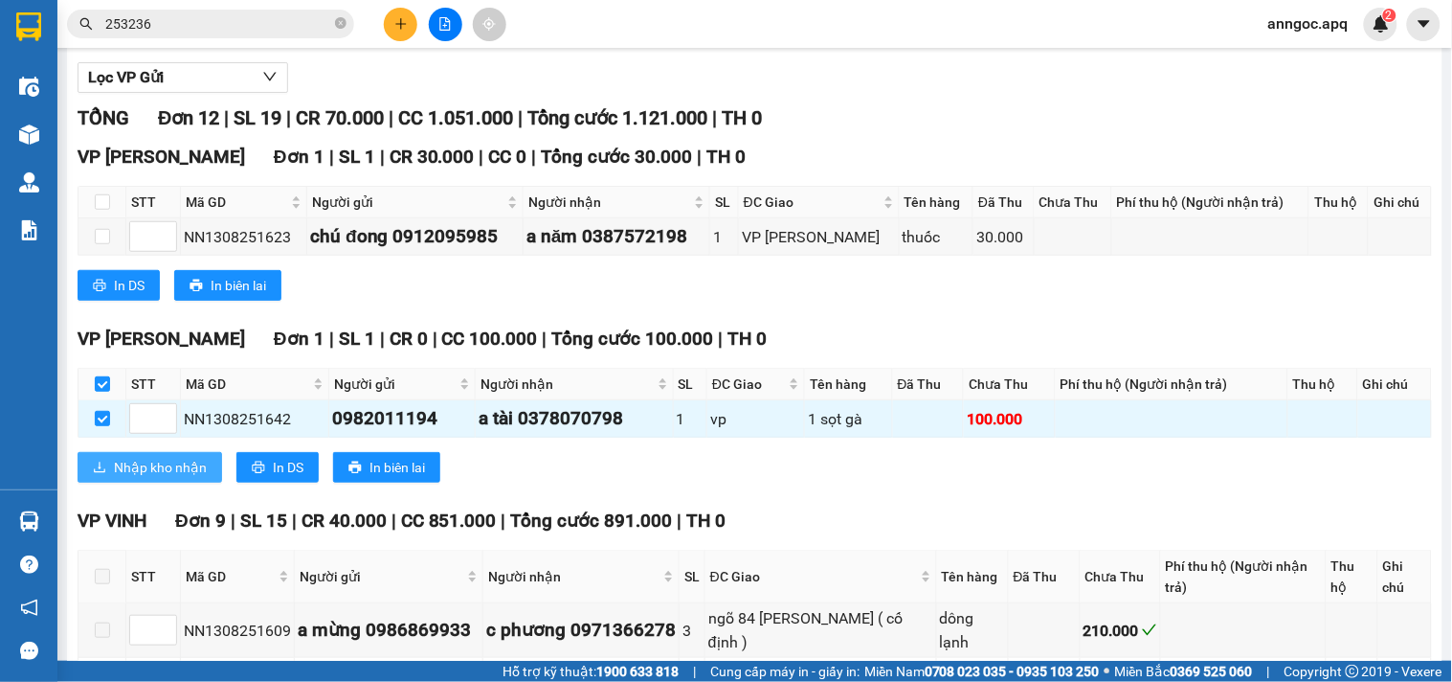
click at [120, 478] on span "Nhập kho nhận" at bounding box center [160, 467] width 93 height 21
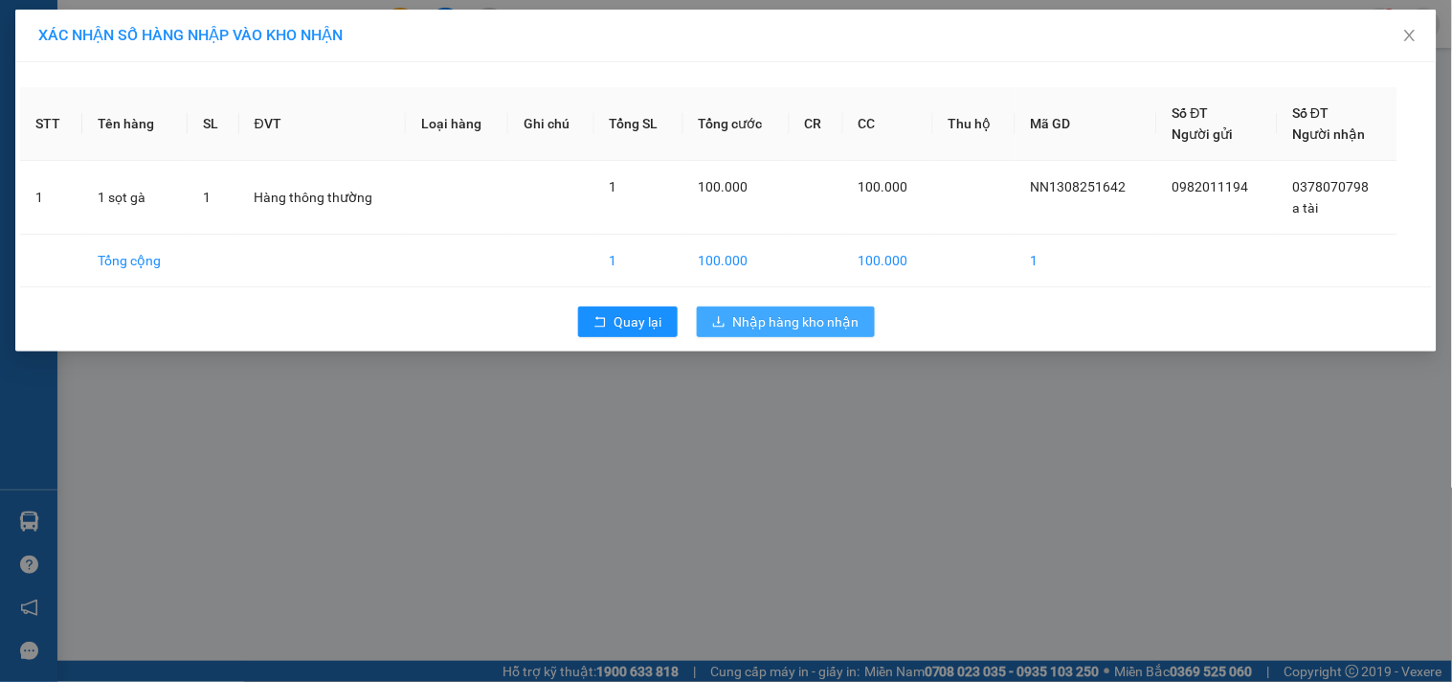
click at [752, 329] on span "Nhập hàng kho nhận" at bounding box center [796, 321] width 126 height 21
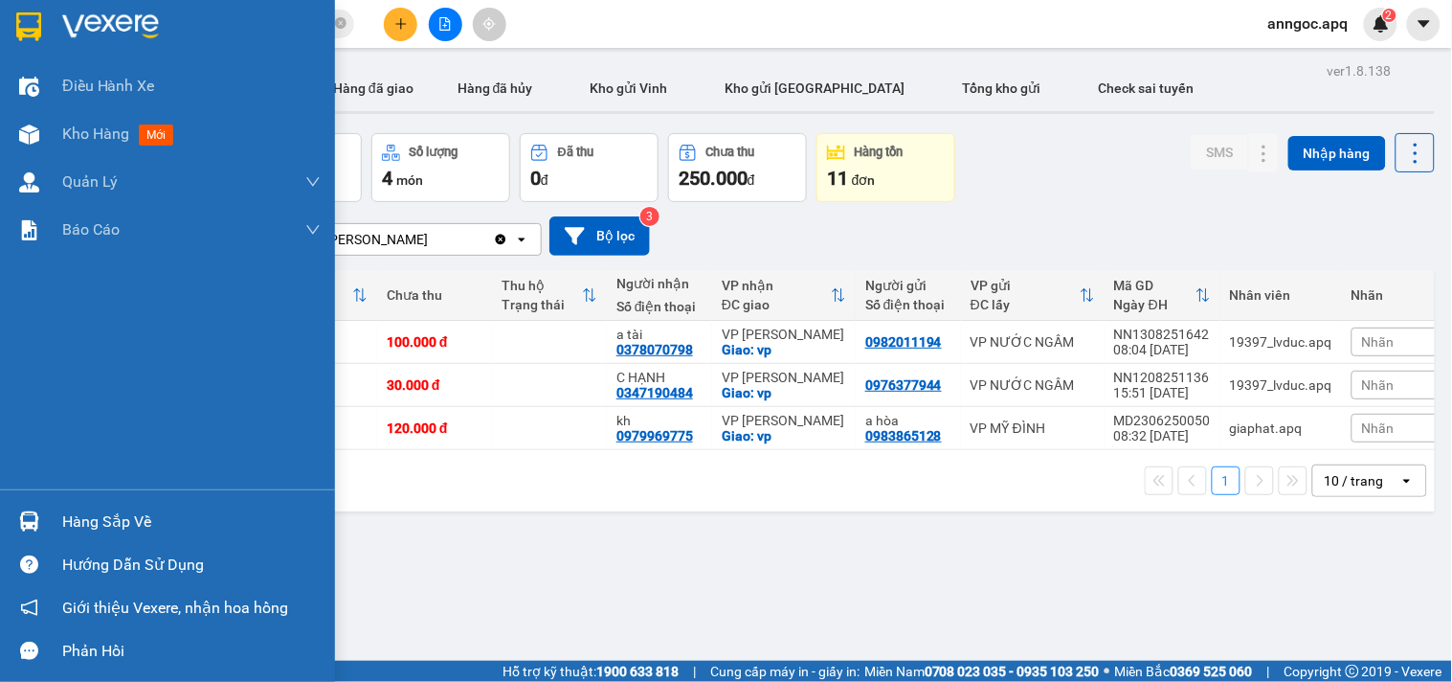
click at [110, 522] on div "Hàng sắp về" at bounding box center [191, 521] width 258 height 29
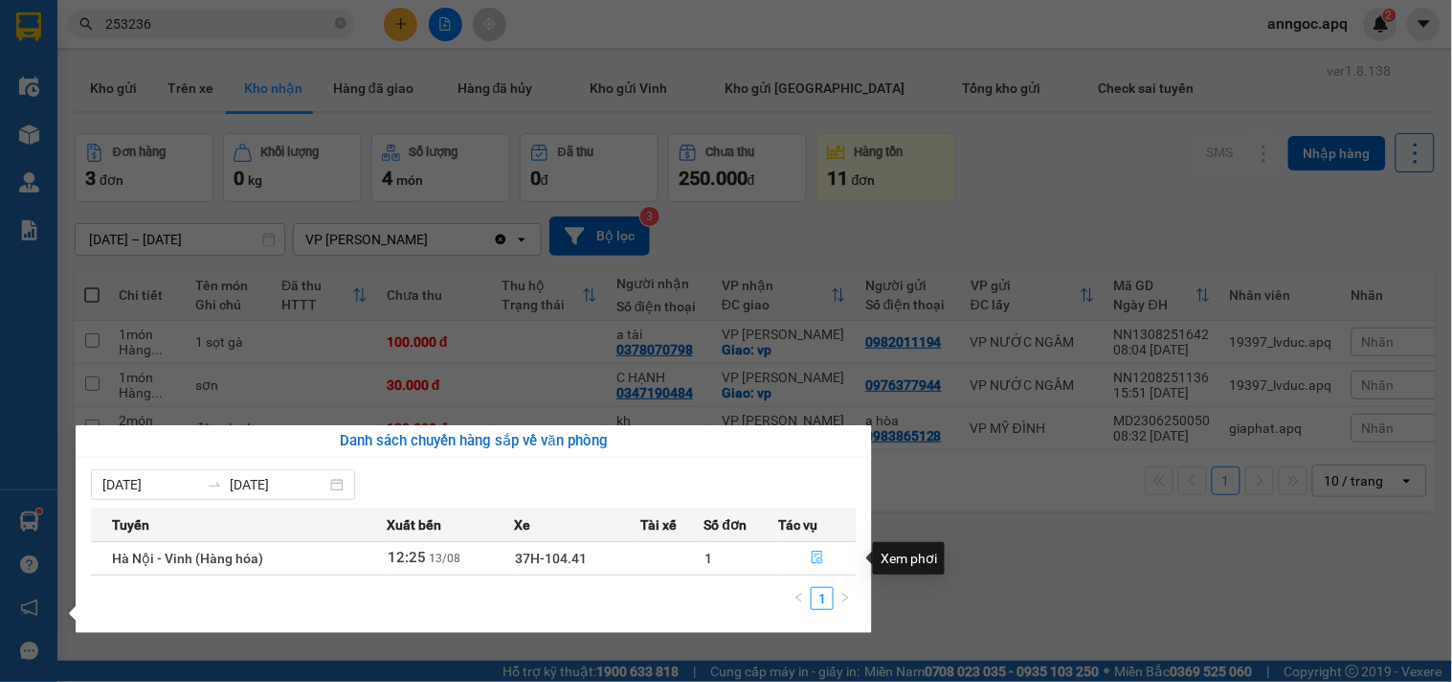
click at [811, 555] on icon "file-done" at bounding box center [817, 556] width 13 height 13
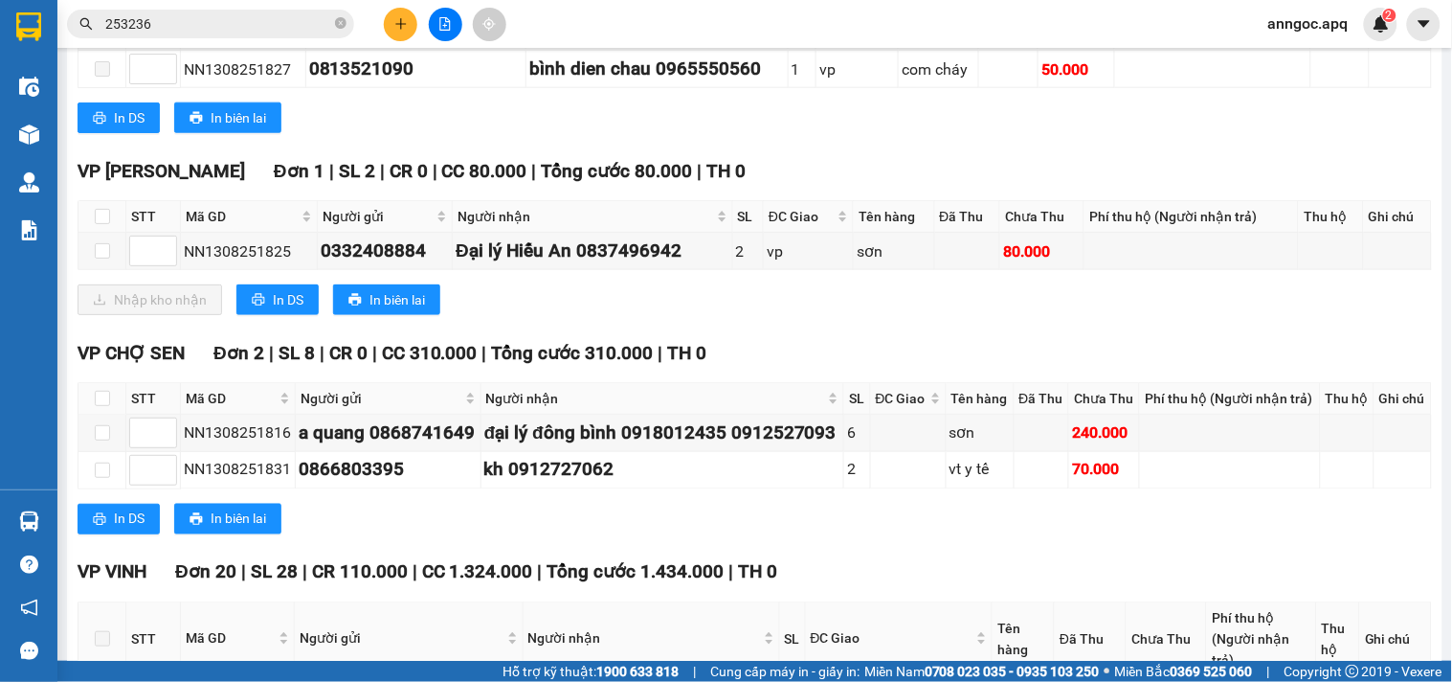
scroll to position [514, 0]
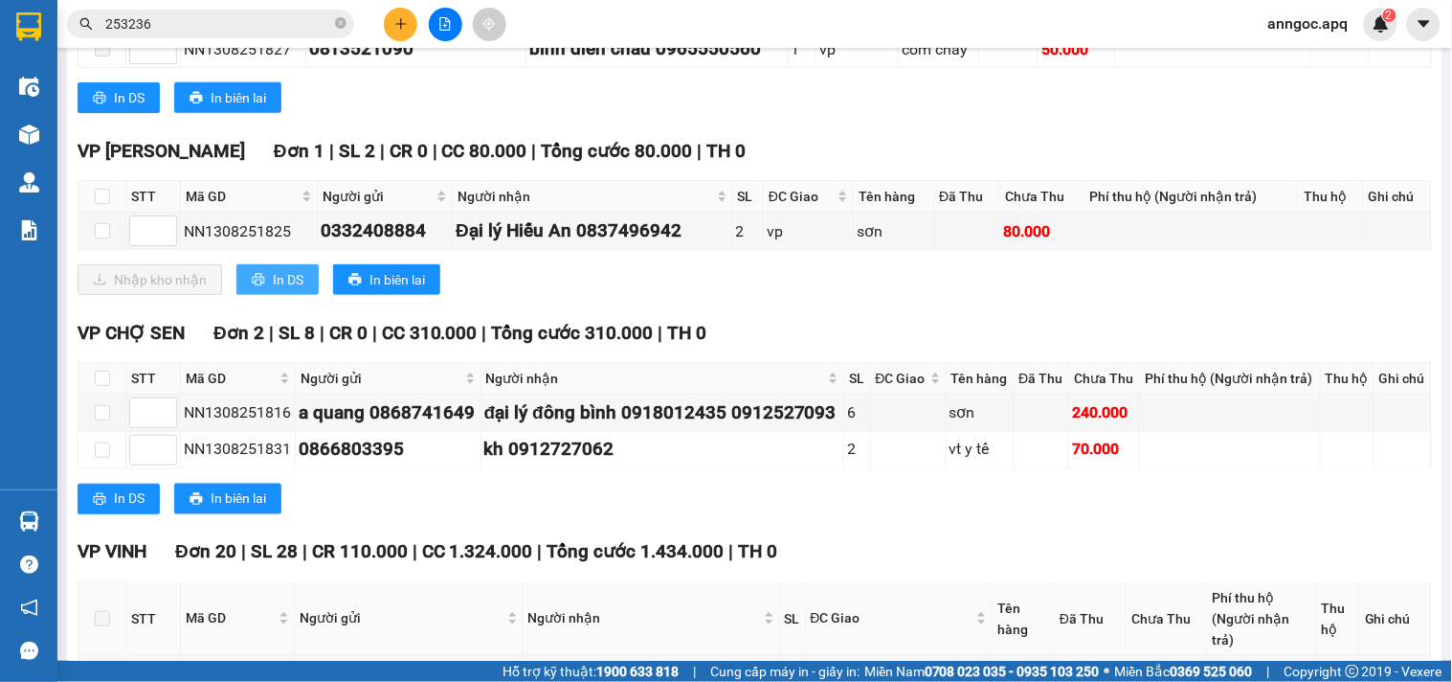
click at [275, 290] on span "In DS" at bounding box center [288, 279] width 31 height 21
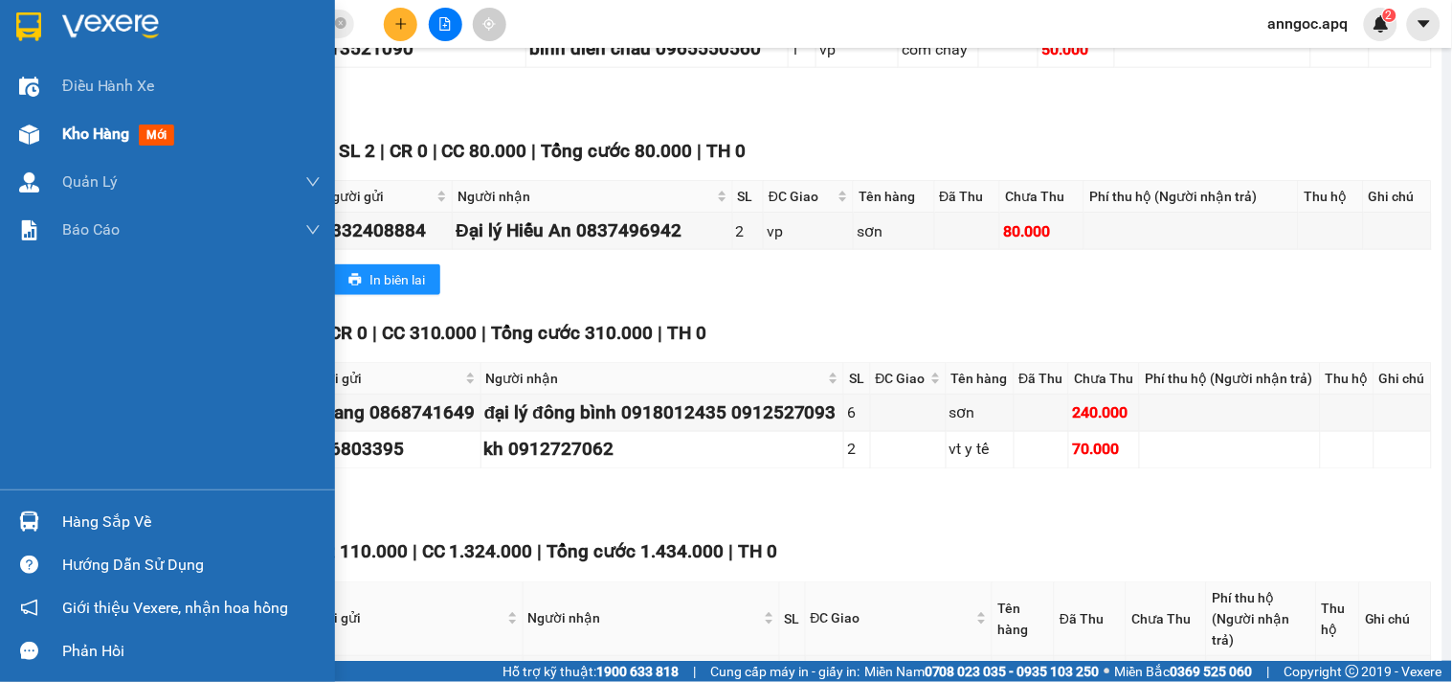
drag, startPoint x: 81, startPoint y: 130, endPoint x: 259, endPoint y: 134, distance: 178.1
click at [81, 130] on span "Kho hàng" at bounding box center [95, 133] width 67 height 18
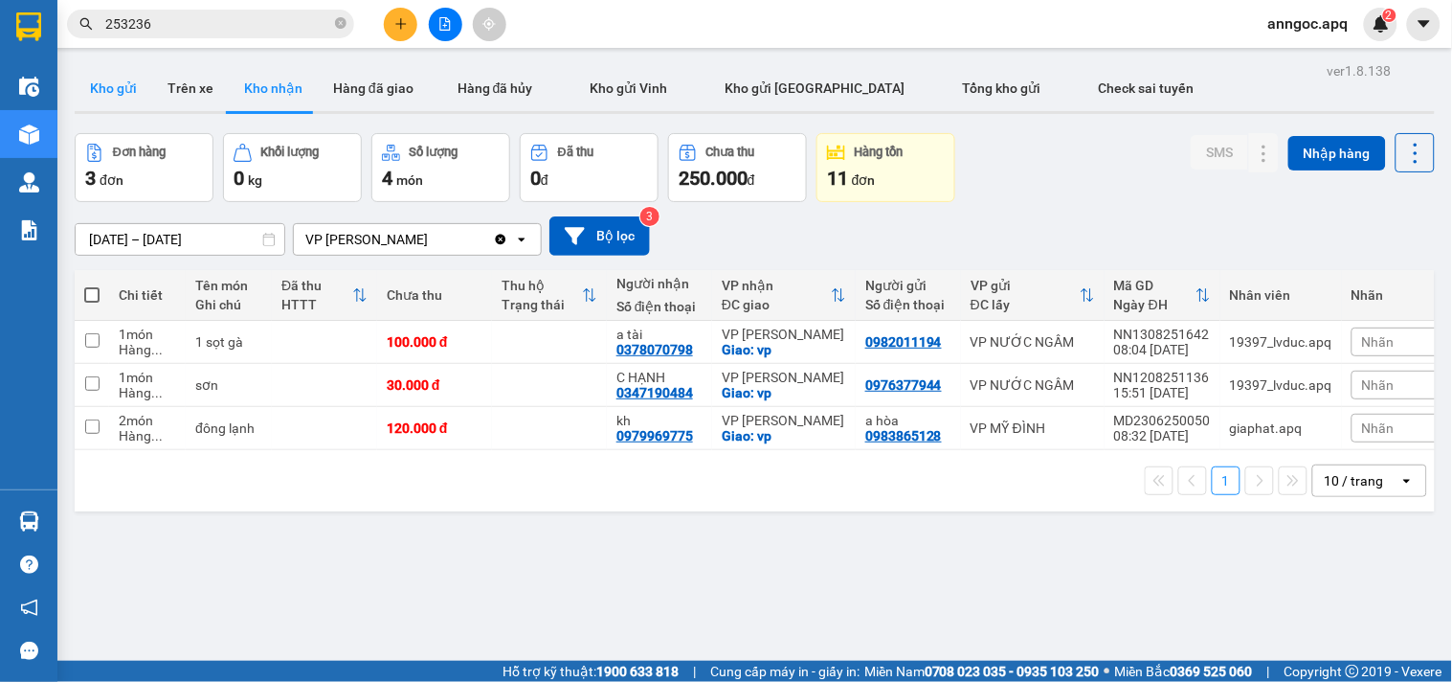
click at [107, 97] on button "Kho gửi" at bounding box center [114, 88] width 78 height 46
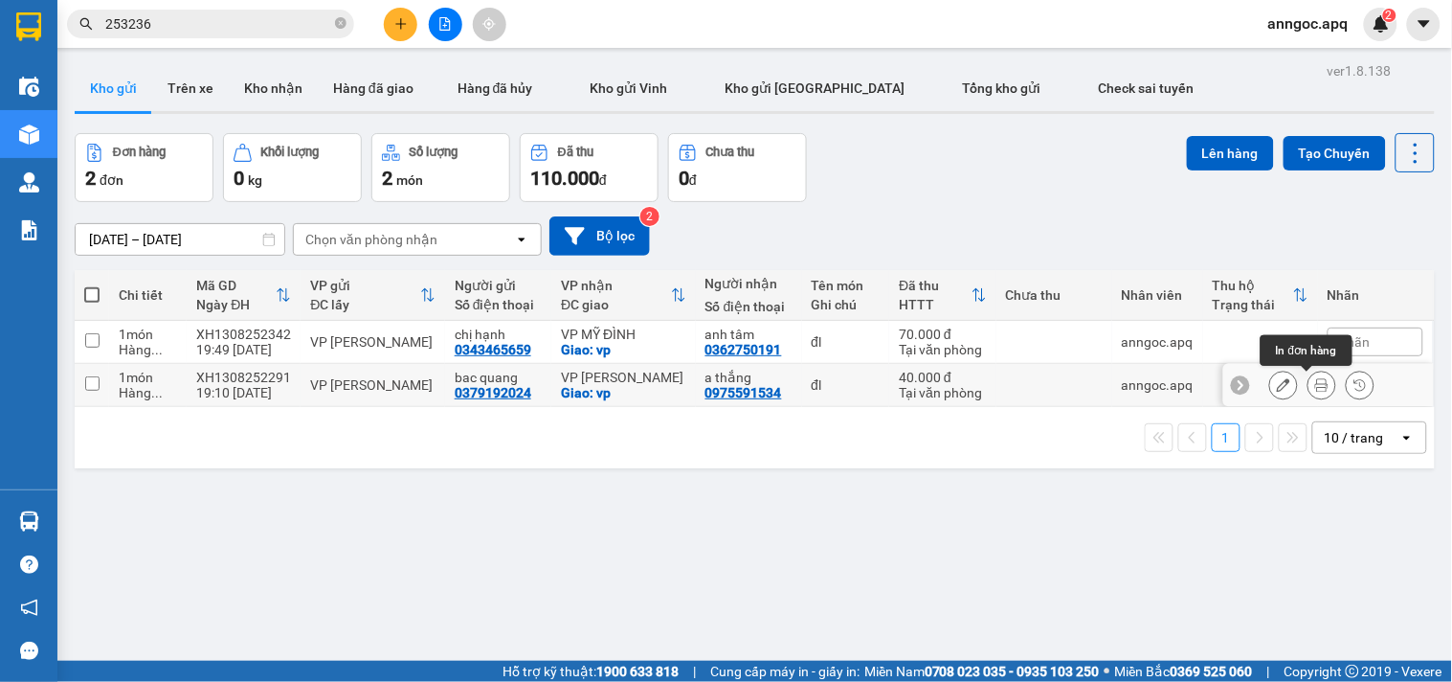
click at [1309, 387] on button at bounding box center [1322, 386] width 27 height 34
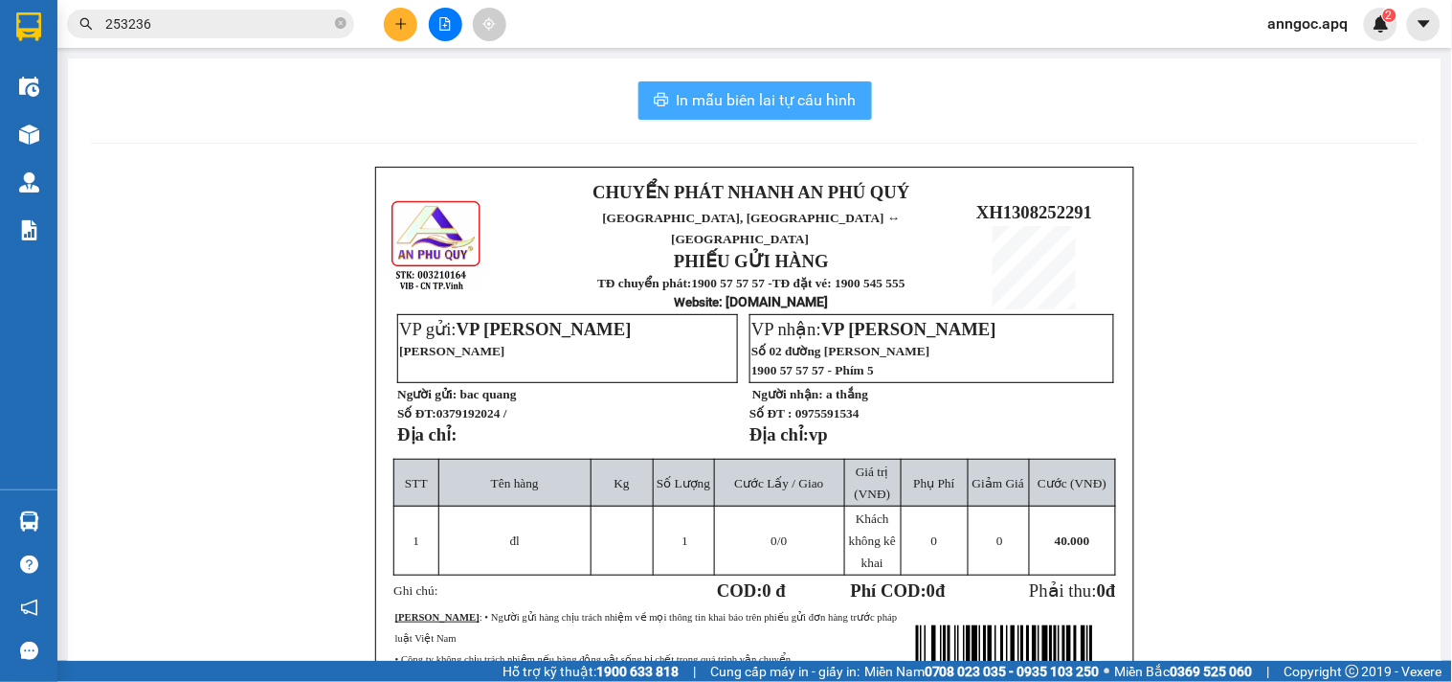
click at [788, 102] on span "In mẫu biên lai tự cấu hình" at bounding box center [767, 100] width 180 height 24
